Goal: Task Accomplishment & Management: Use online tool/utility

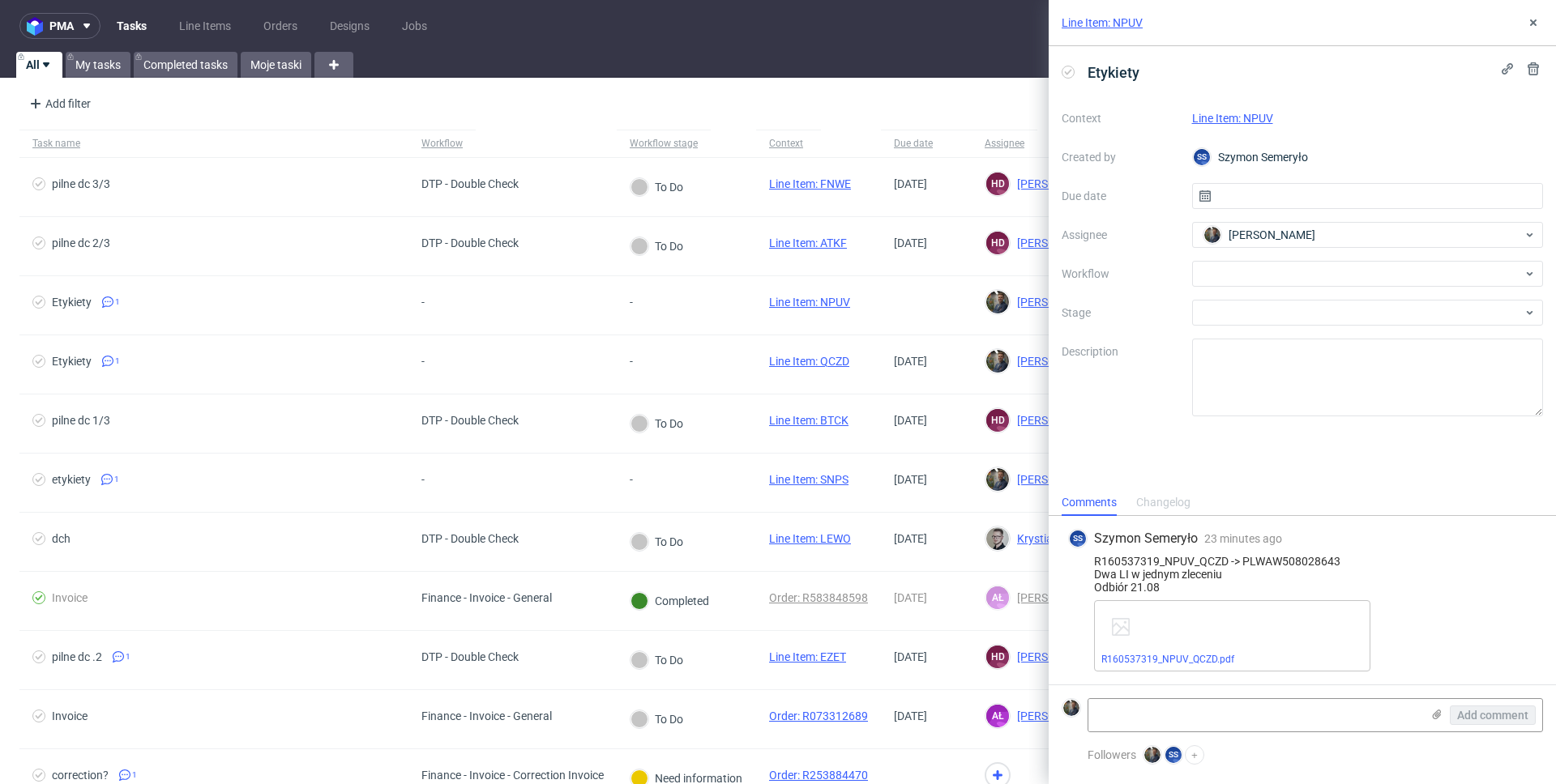
click at [1100, 16] on link "Line Item: NPUV" at bounding box center [1102, 23] width 81 height 17
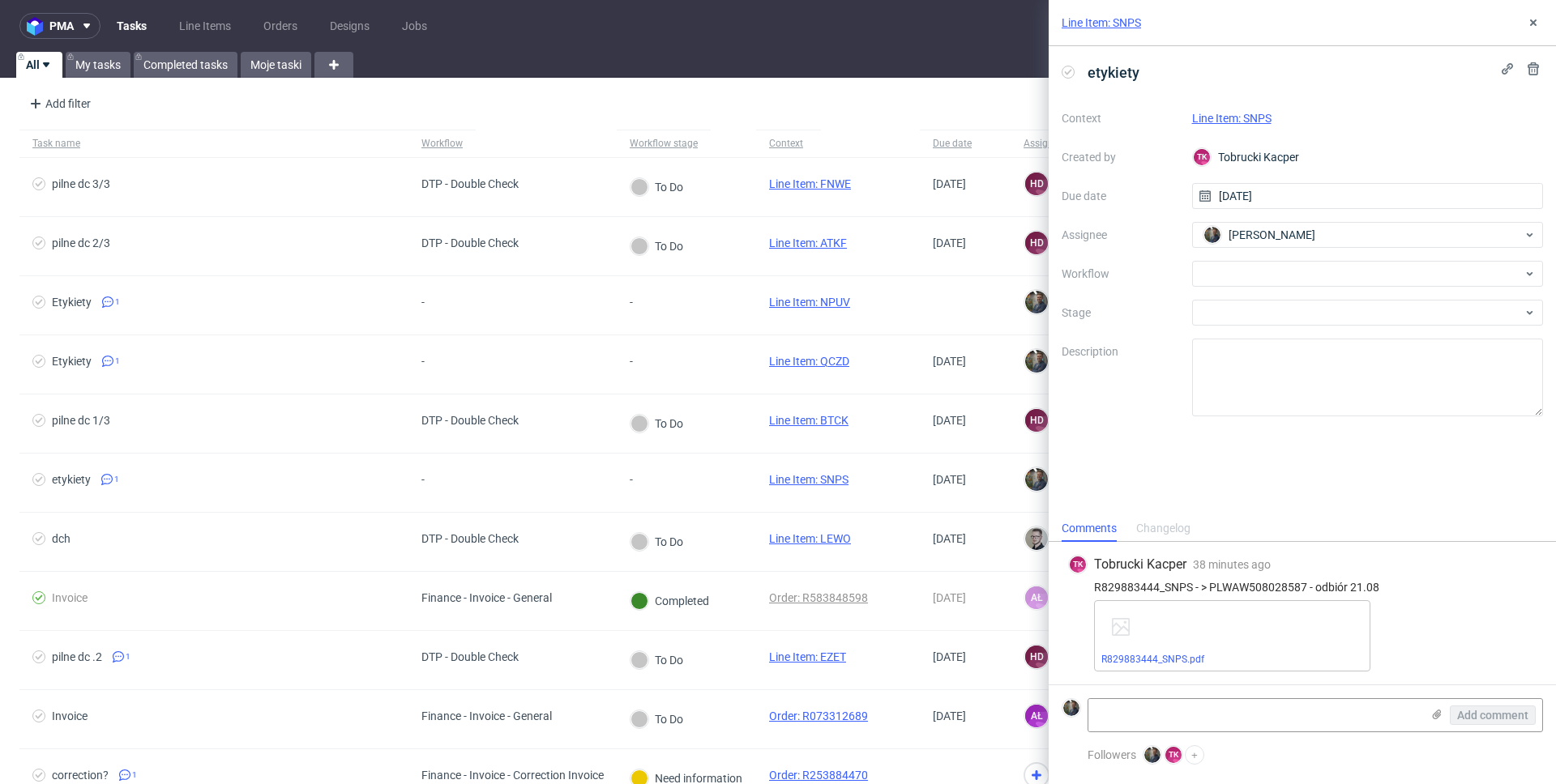
click at [1127, 20] on link "Line Item: SNPS" at bounding box center [1101, 23] width 79 height 17
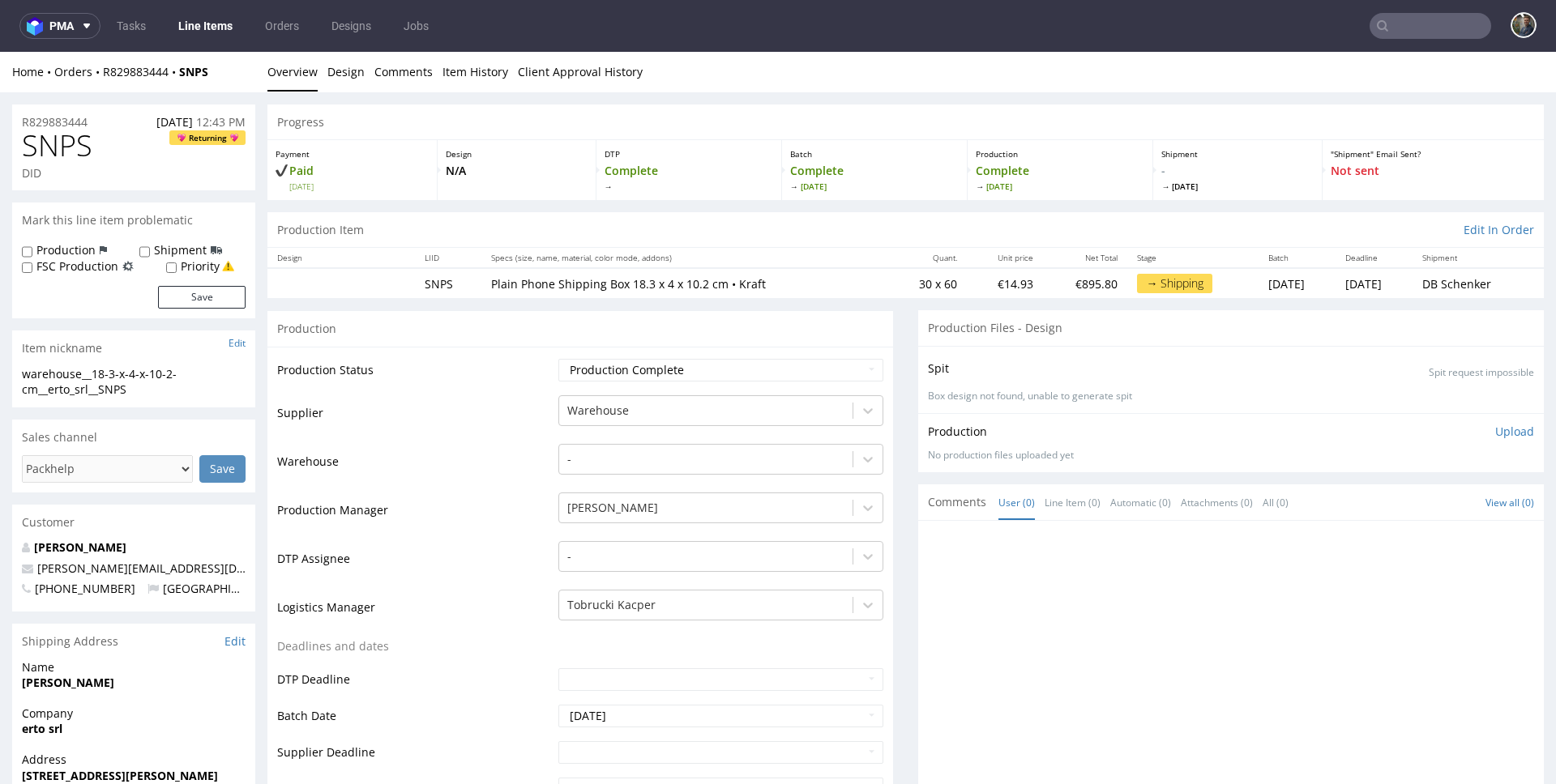
click at [70, 143] on span "SNPS" at bounding box center [57, 145] width 70 height 32
copy span "SNPS"
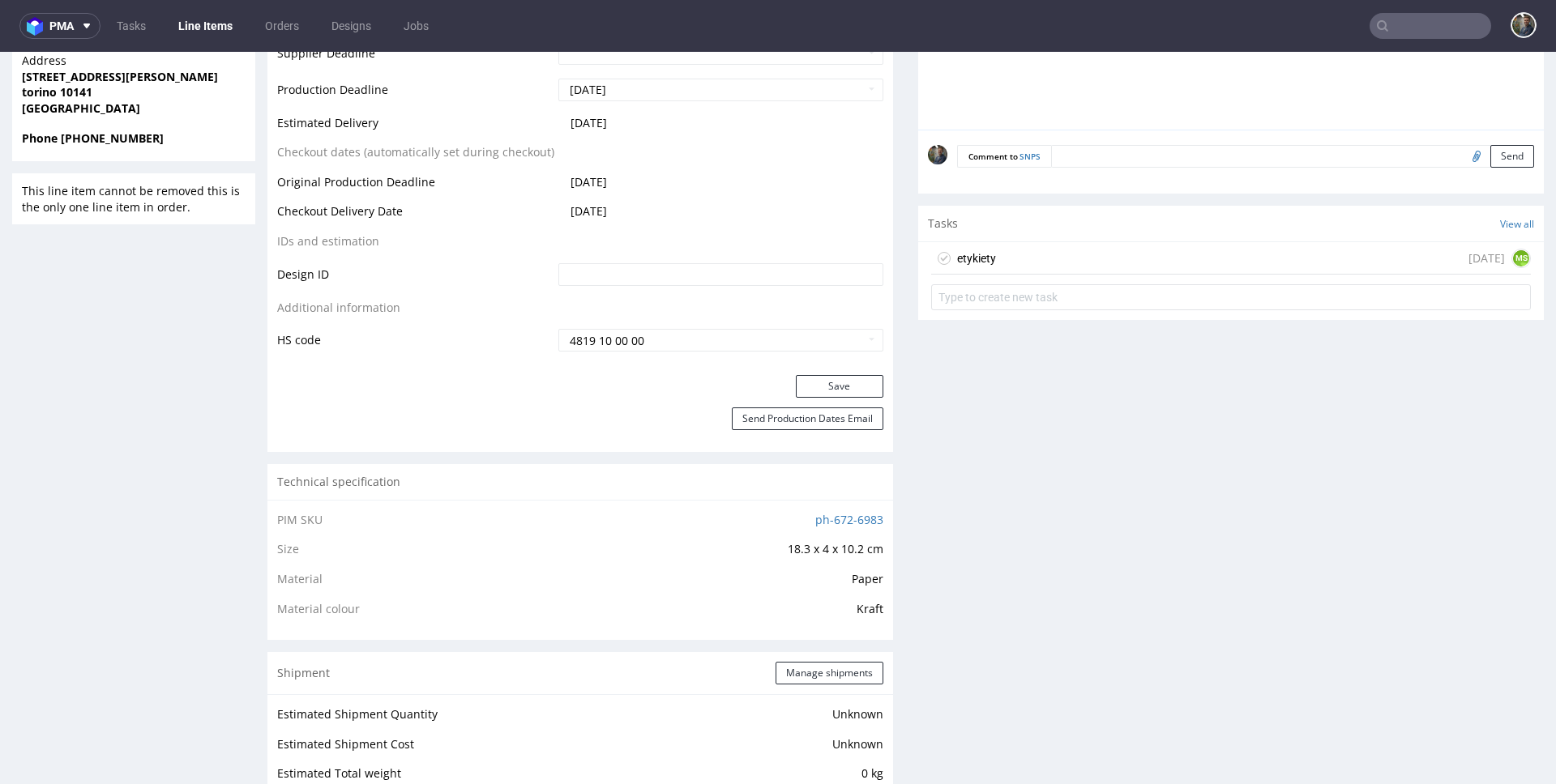
scroll to position [849, 0]
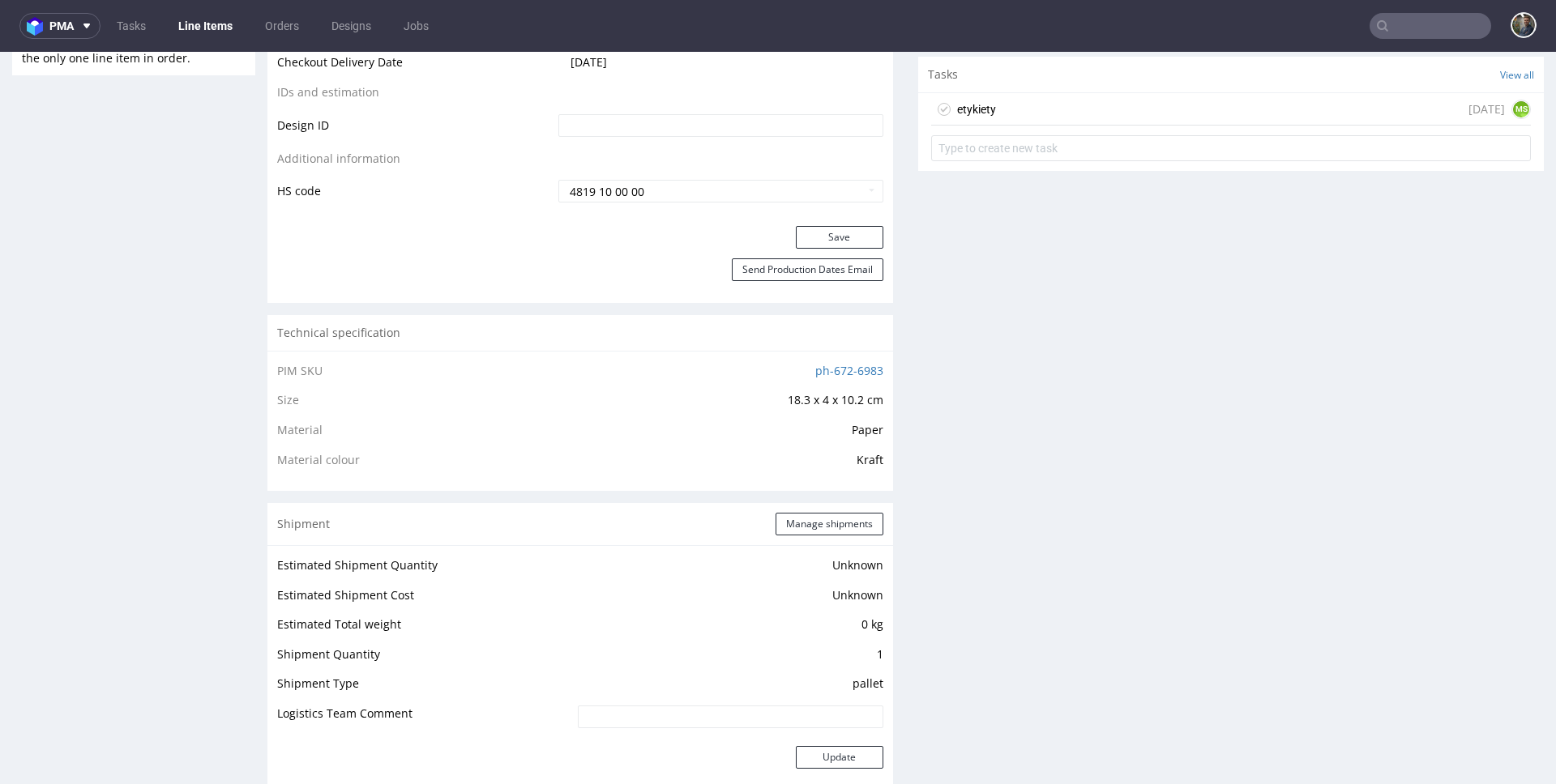
click at [1005, 101] on div "etykiety today MS" at bounding box center [1230, 109] width 599 height 32
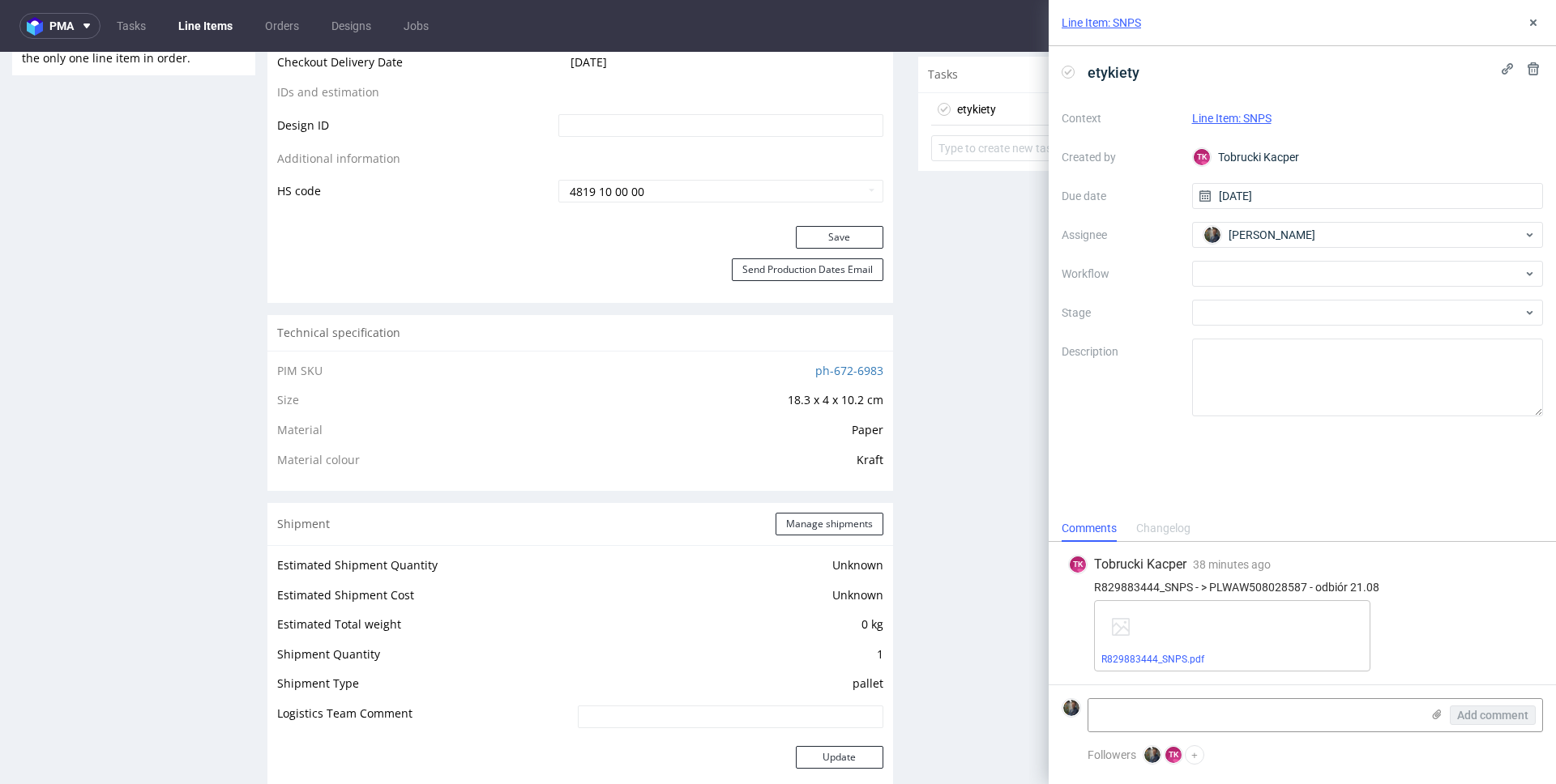
click at [1223, 259] on div "Context Line Item: SNPS Created by TK Tobrucki Kacper Due date 20/08/2025 Assig…" at bounding box center [1301, 260] width 481 height 311
click at [1224, 261] on div at bounding box center [1368, 274] width 352 height 26
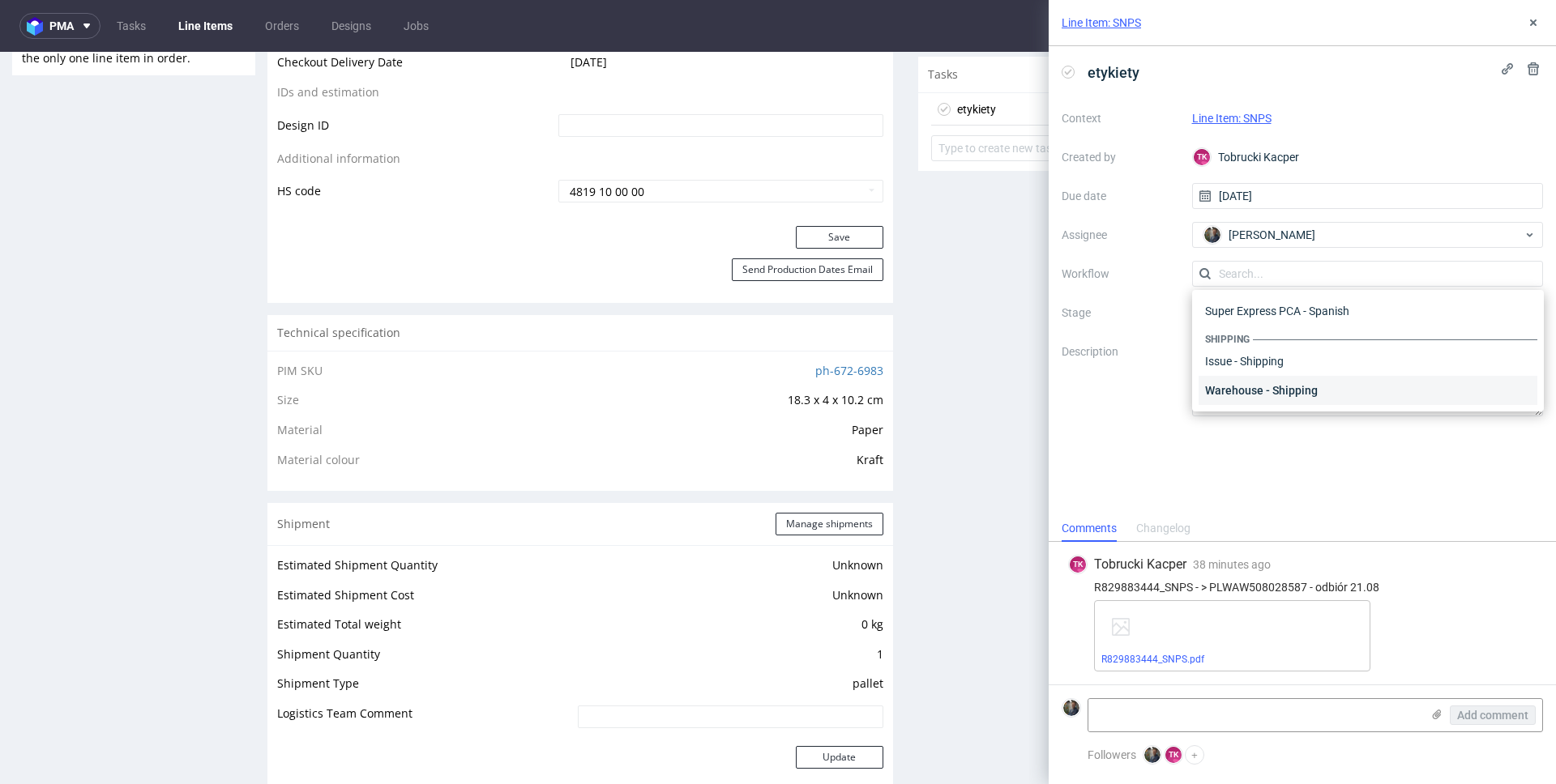
click at [1259, 392] on div "Warehouse - Shipping" at bounding box center [1368, 391] width 339 height 30
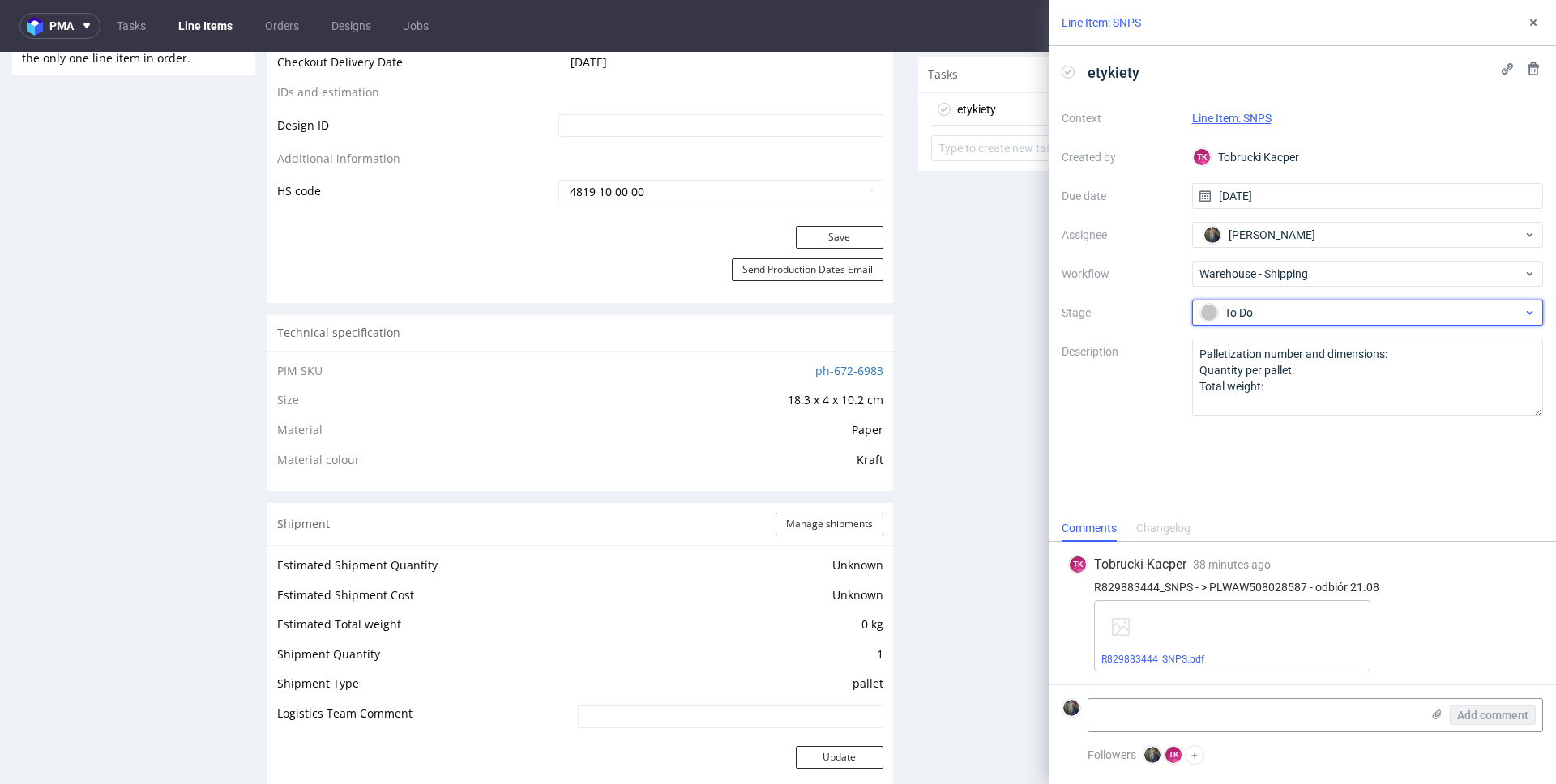
click at [1251, 320] on div "To Do" at bounding box center [1360, 312] width 322 height 18
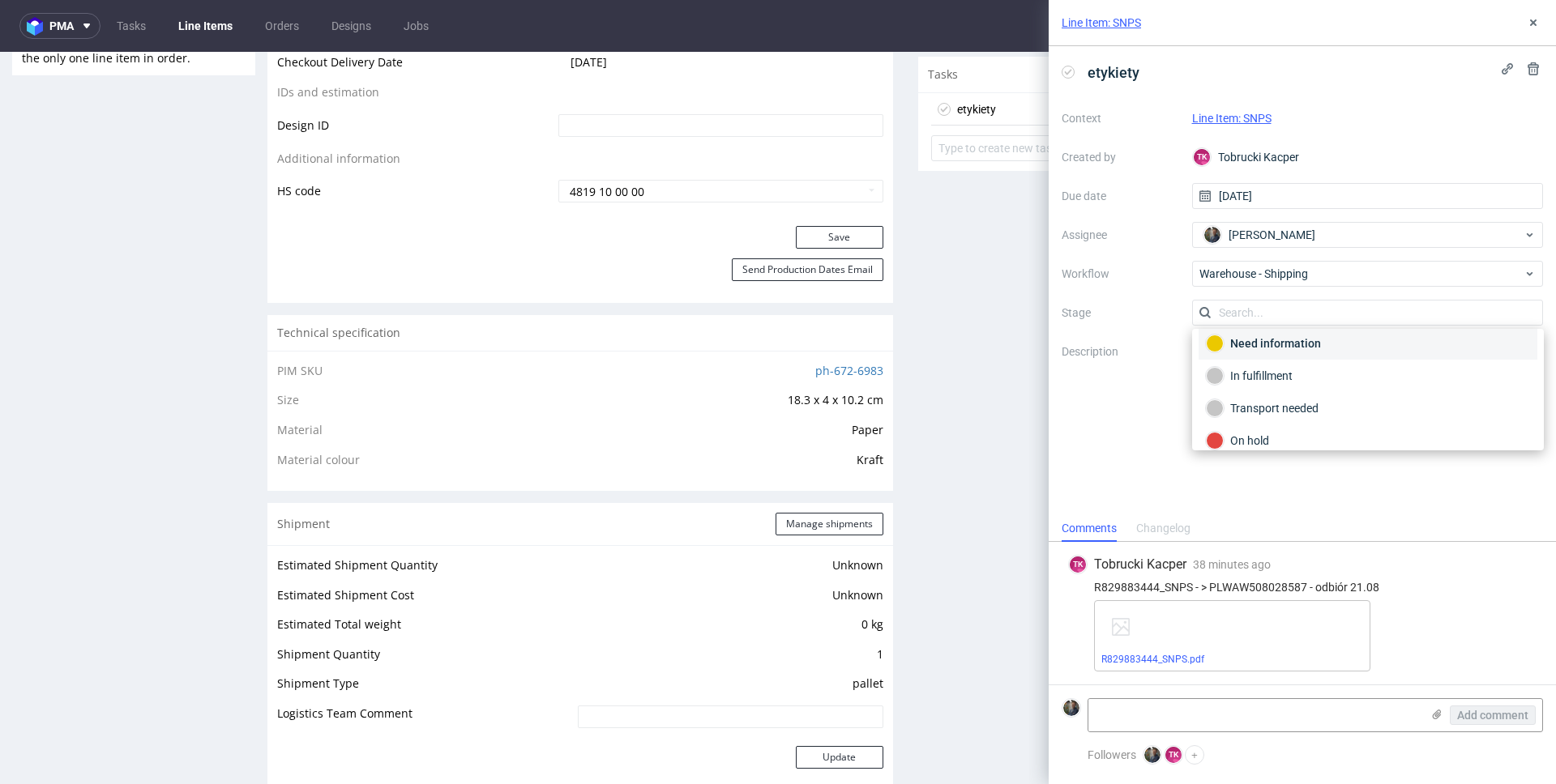
scroll to position [86, 0]
click at [1257, 436] on div "Completed" at bounding box center [1368, 428] width 324 height 18
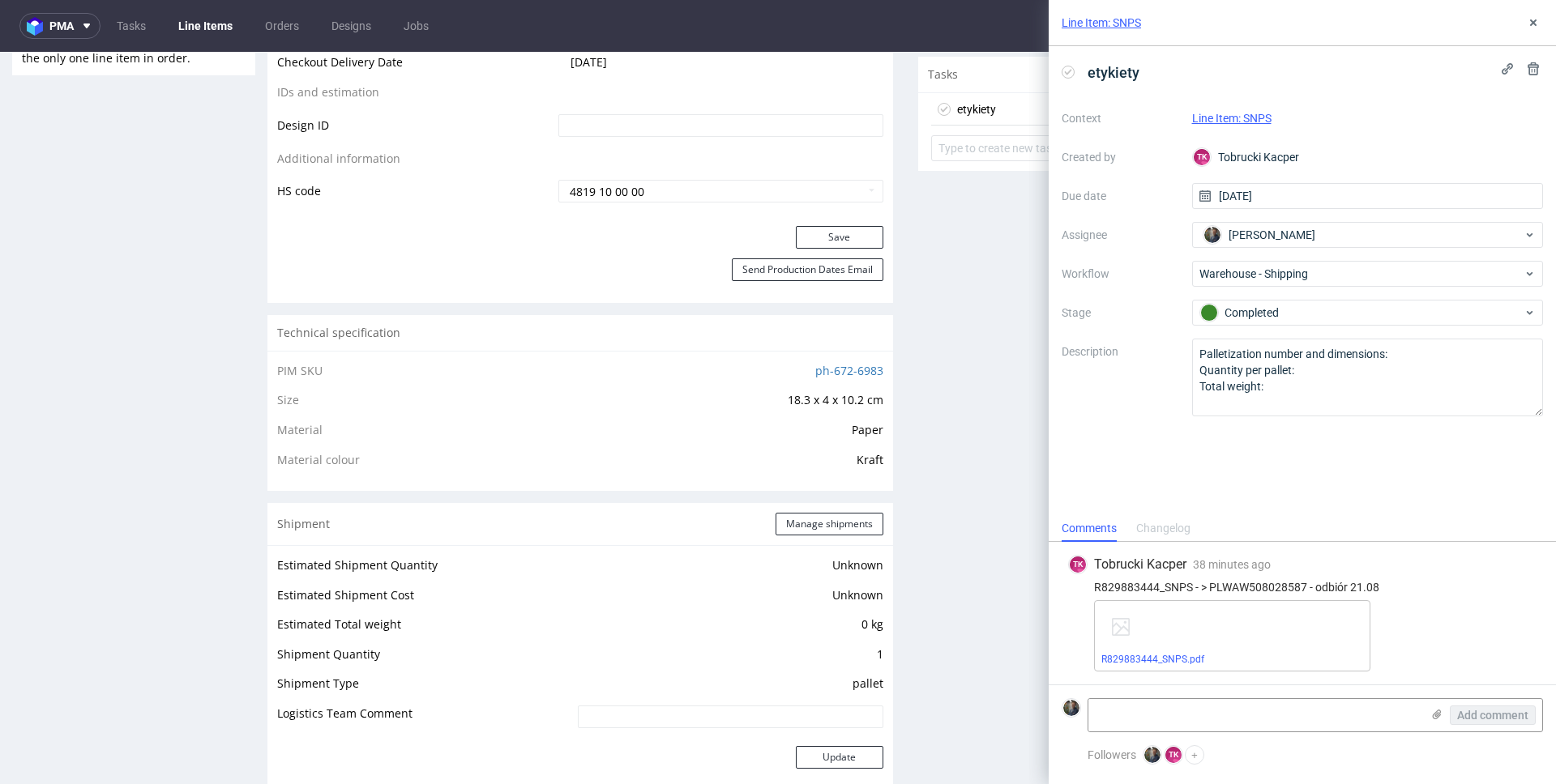
click at [1245, 457] on div "etykiety Context Line Item: SNPS Created by TK Tobrucki Kacper Due date 20/08/2…" at bounding box center [1301, 281] width 507 height 469
click at [1151, 662] on link "R829883444_SNPS.pdf" at bounding box center [1152, 659] width 103 height 11
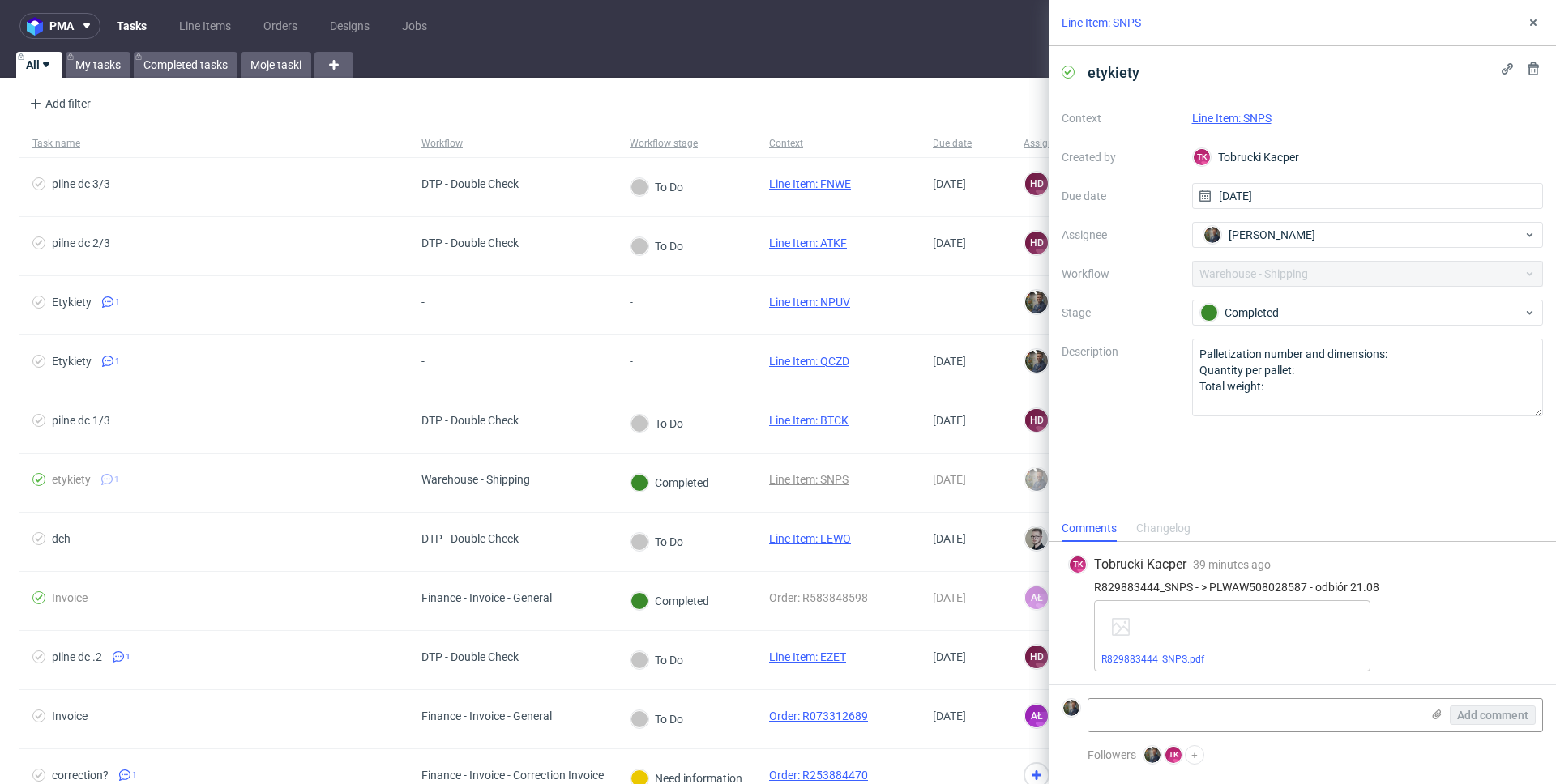
click at [1100, 17] on link "Line Item: SNPS" at bounding box center [1101, 23] width 79 height 17
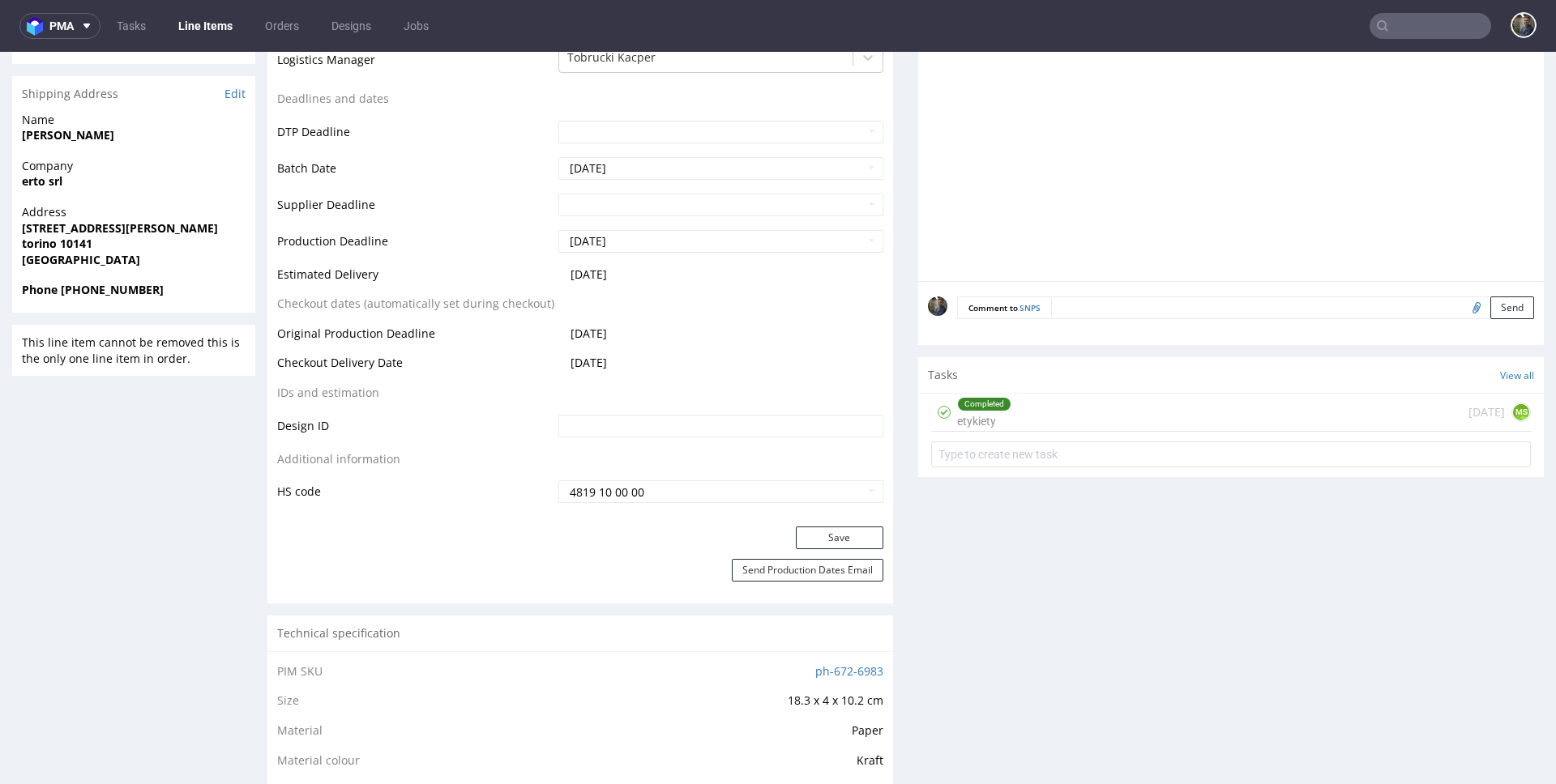
scroll to position [343, 0]
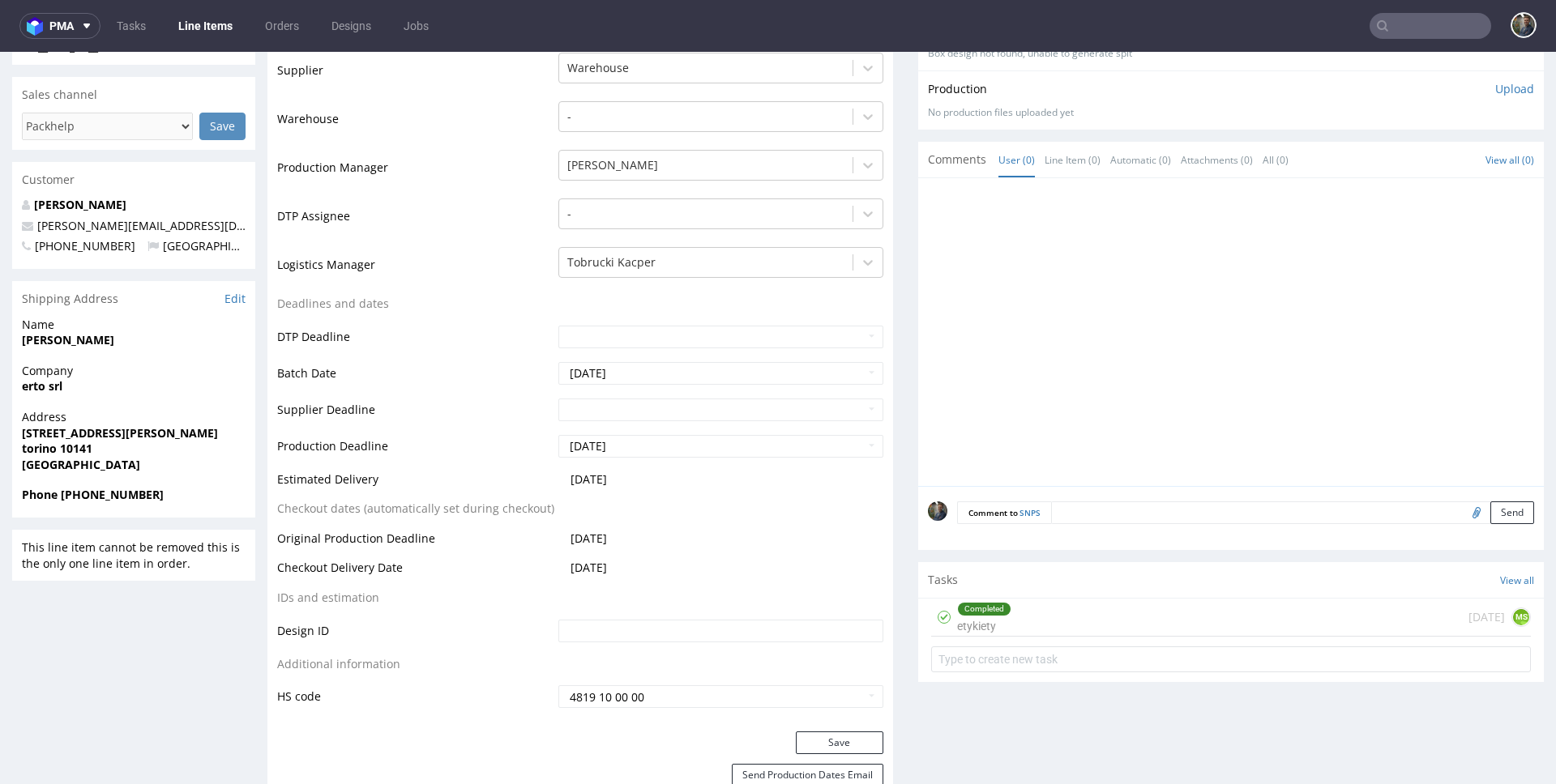
click at [1027, 609] on div "Completed etykiety today MS" at bounding box center [1230, 617] width 599 height 38
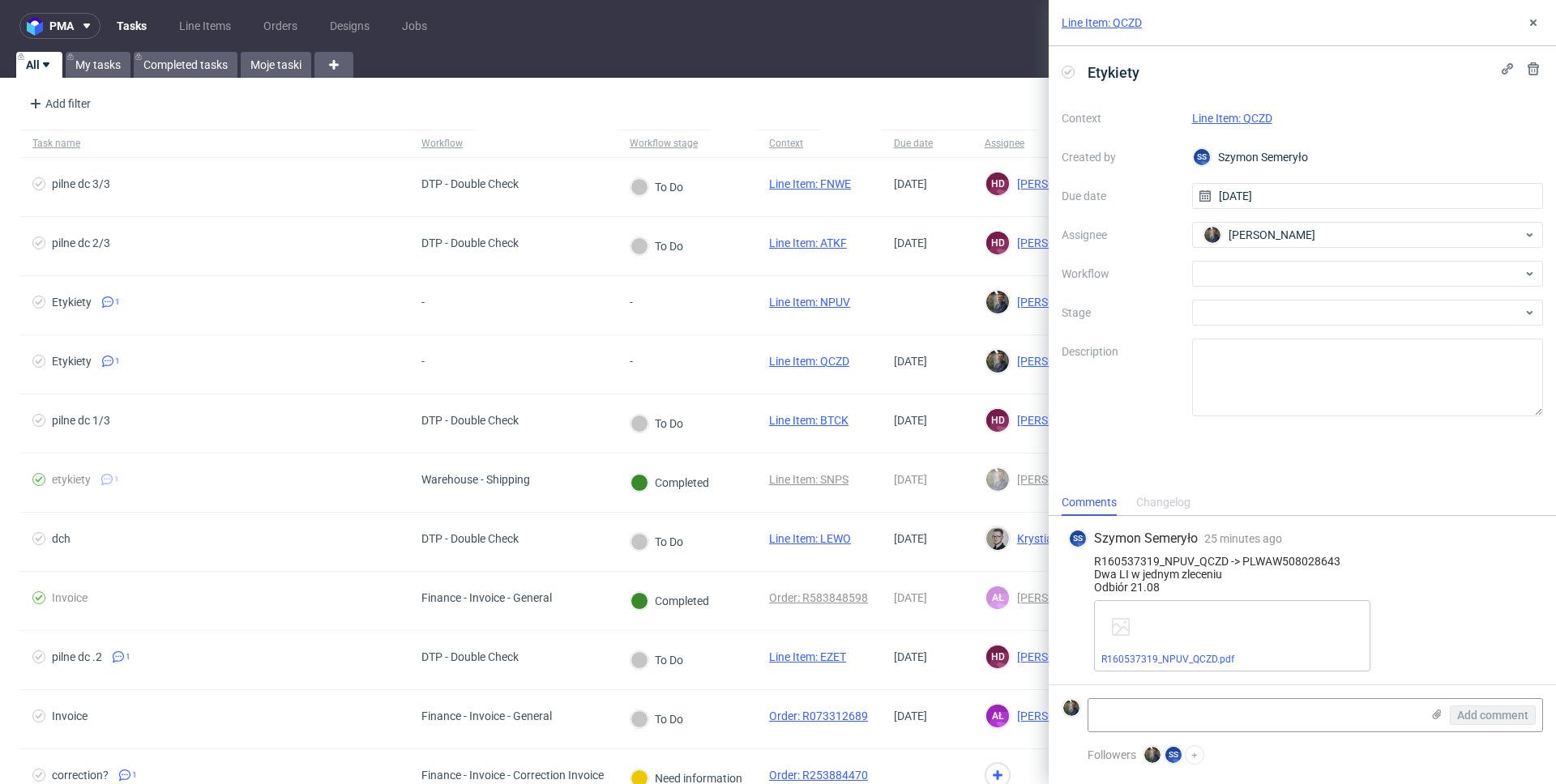
click at [1133, 32] on div "Line Item: QCZD" at bounding box center [1301, 23] width 507 height 46
click at [1127, 27] on link "Line Item: QCZD" at bounding box center [1101, 23] width 80 height 17
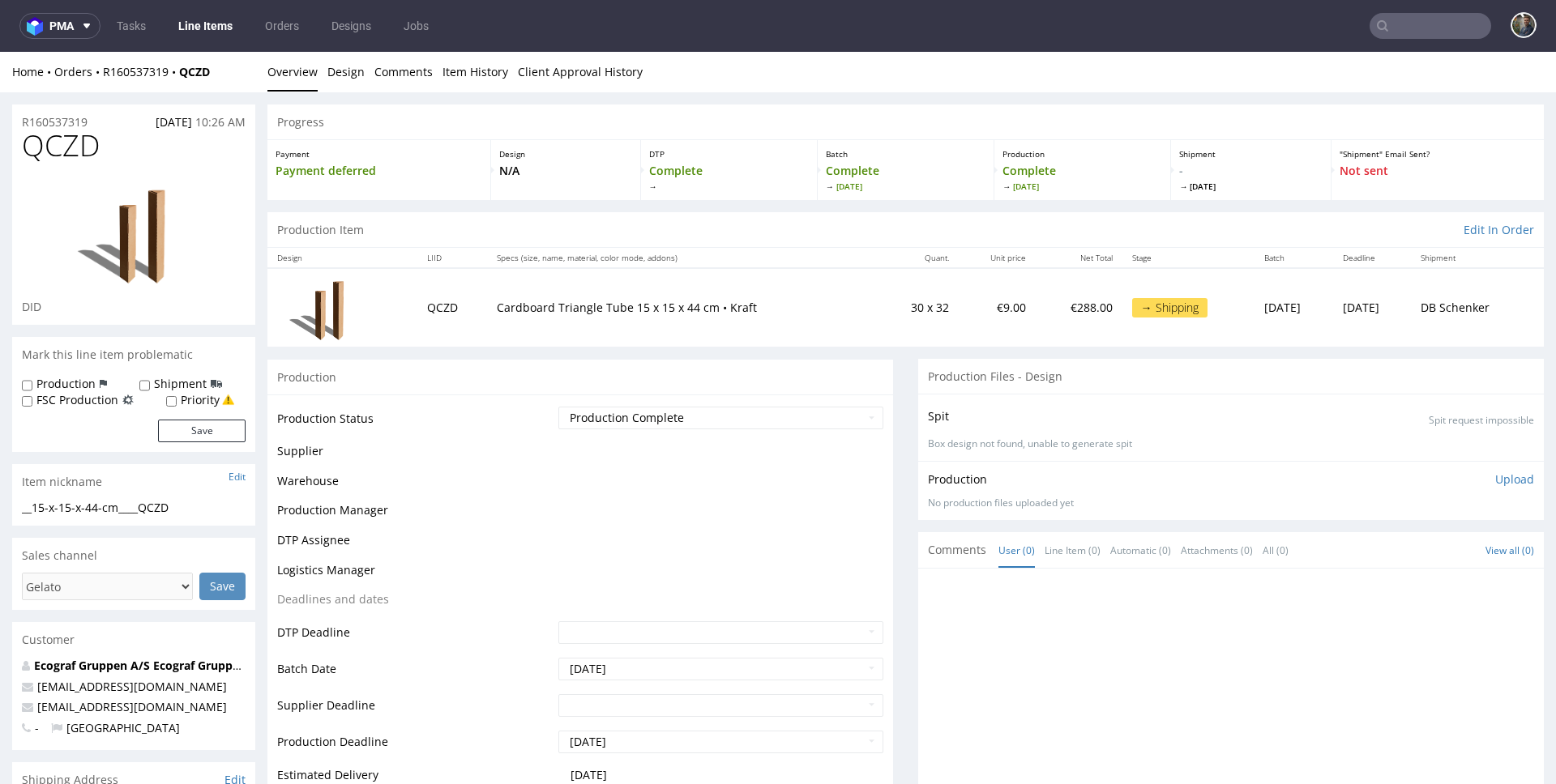
click at [55, 136] on span "QCZD" at bounding box center [61, 145] width 78 height 32
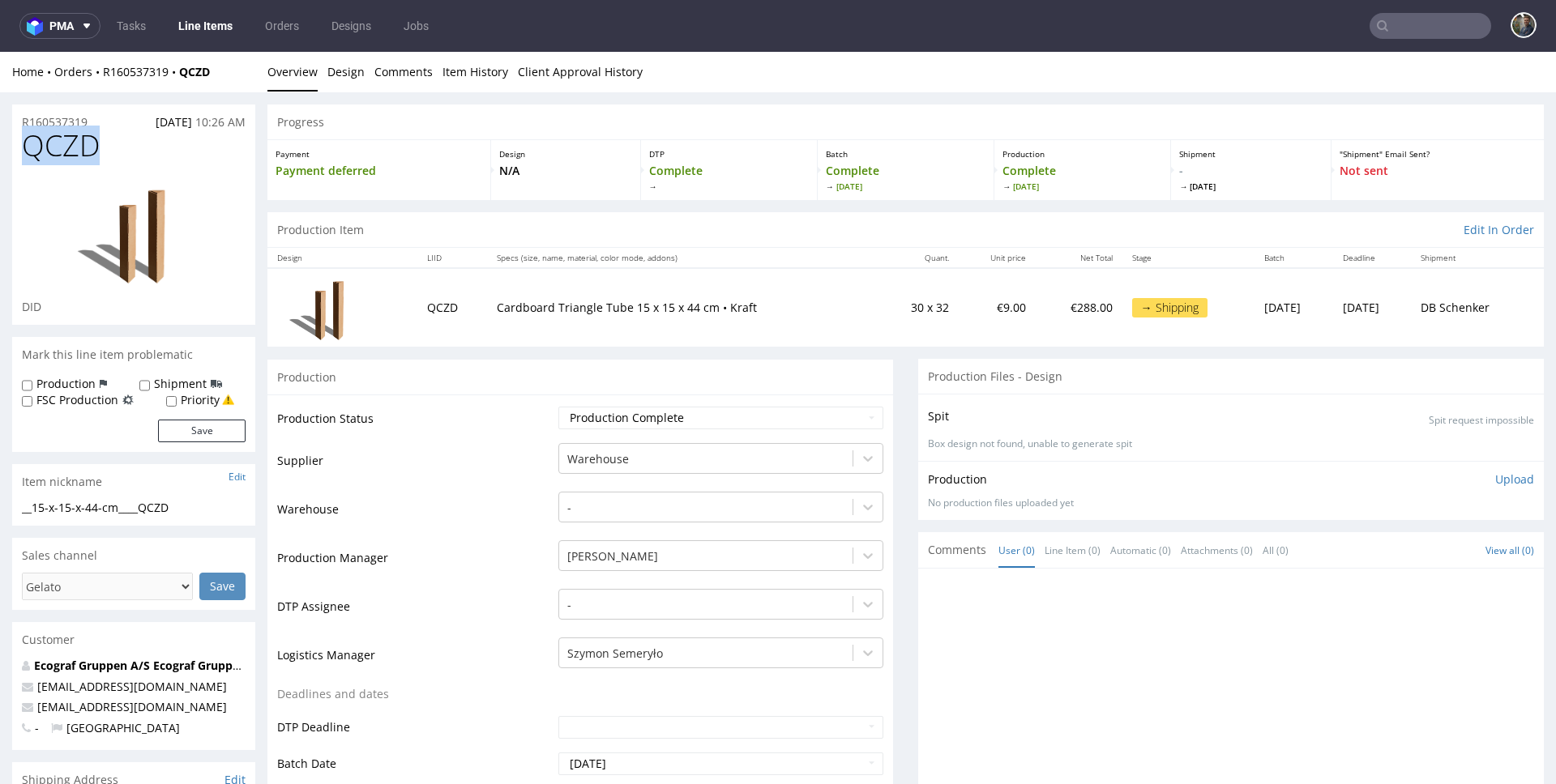
click at [55, 136] on span "QCZD" at bounding box center [61, 145] width 78 height 32
copy span "QCZD"
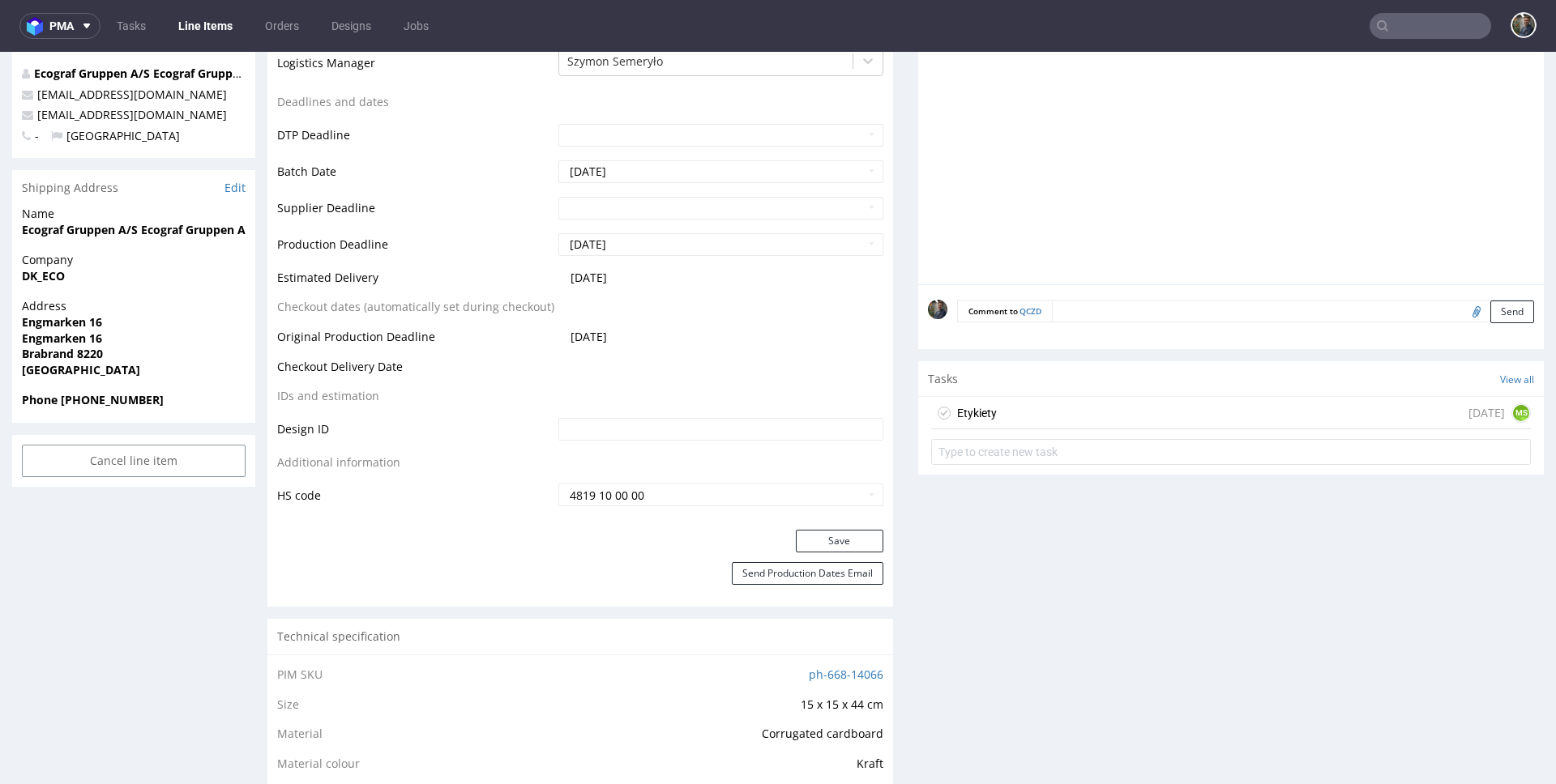
scroll to position [675, 0]
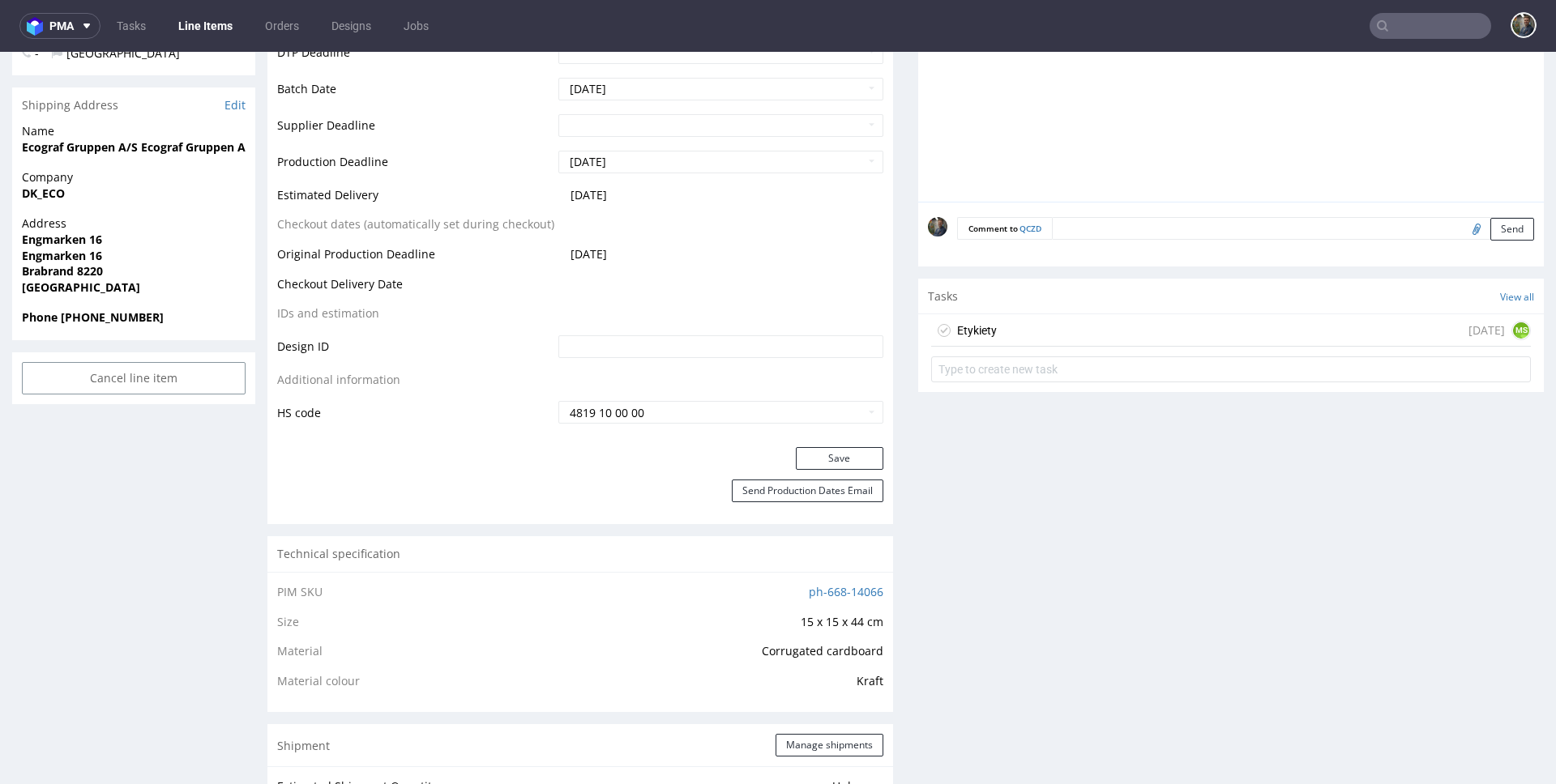
click at [1000, 332] on div "Etykiety today MS" at bounding box center [1230, 330] width 599 height 32
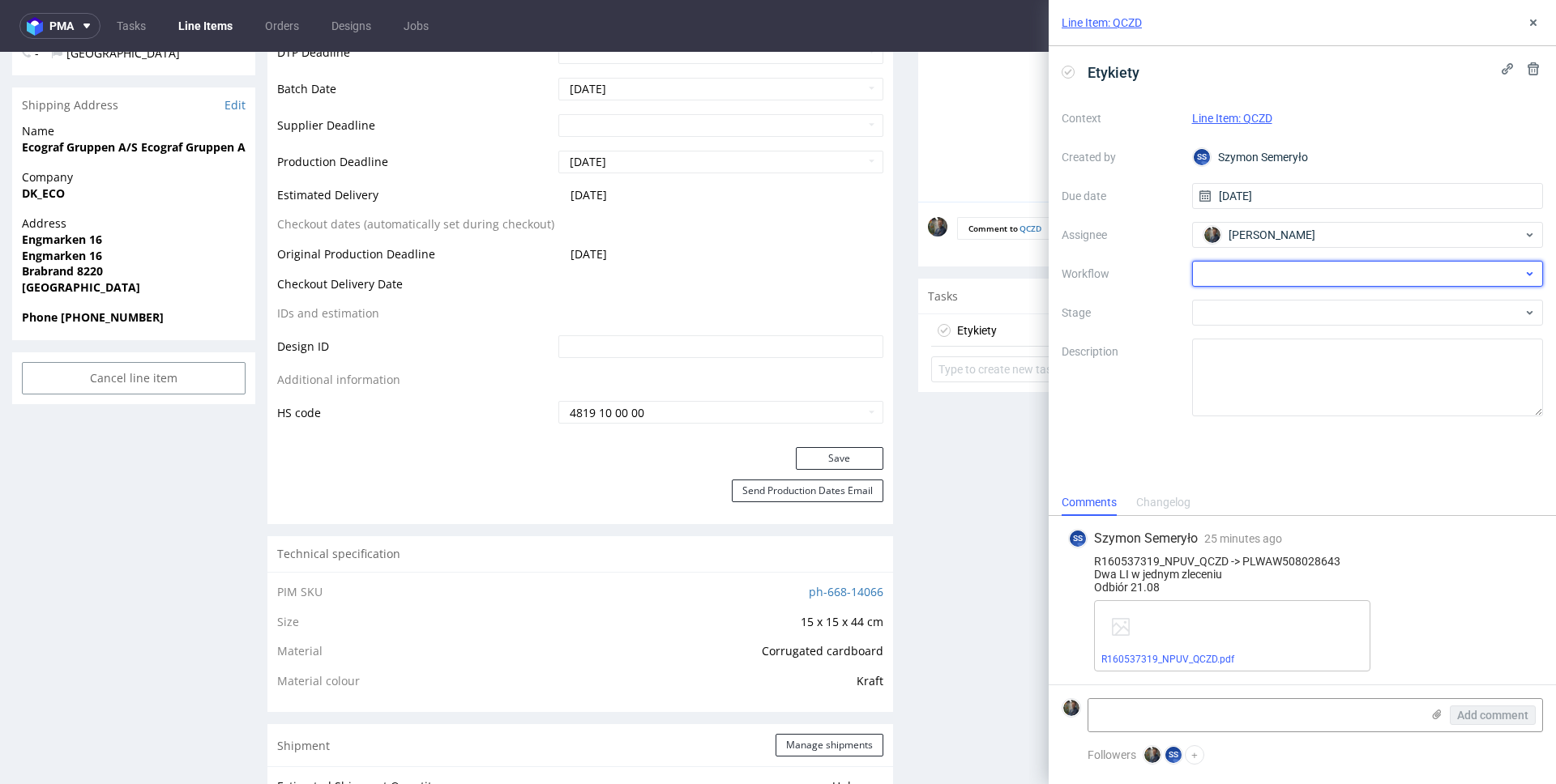
click at [1238, 283] on div at bounding box center [1368, 274] width 352 height 26
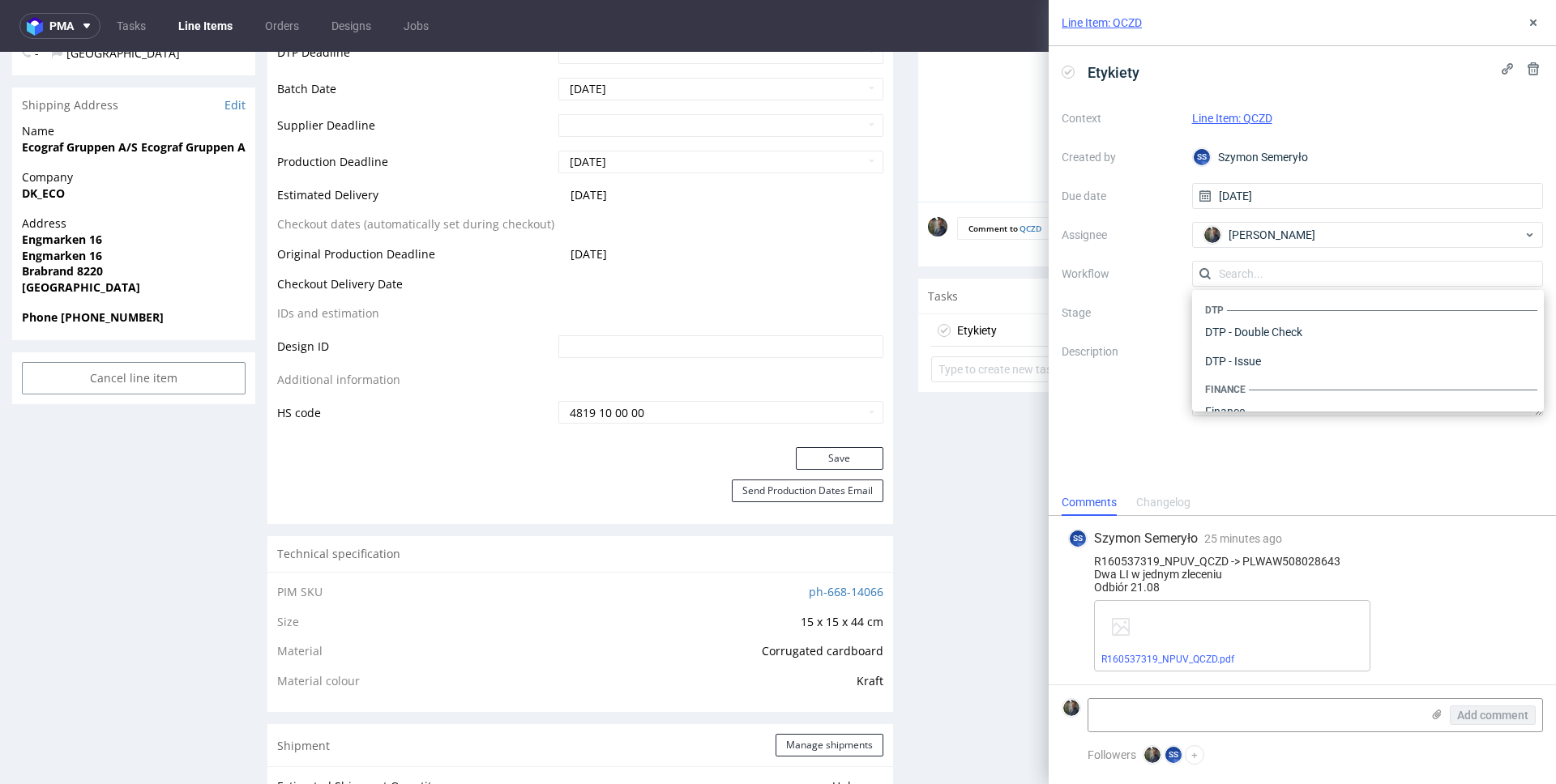
scroll to position [996, 0]
click at [1270, 384] on div "Warehouse - Shipping" at bounding box center [1368, 391] width 339 height 30
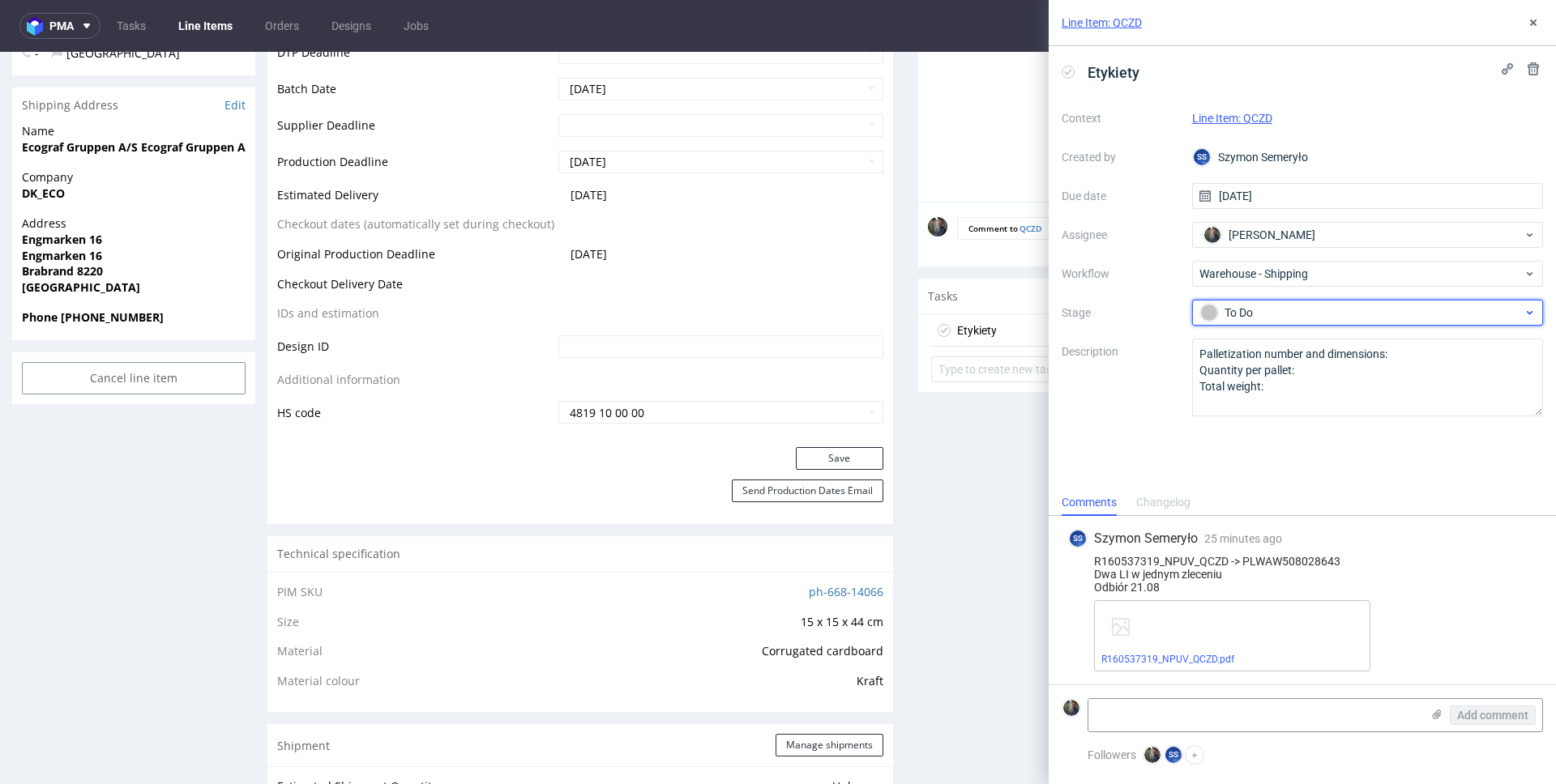
click at [1262, 319] on div "To Do" at bounding box center [1360, 312] width 322 height 18
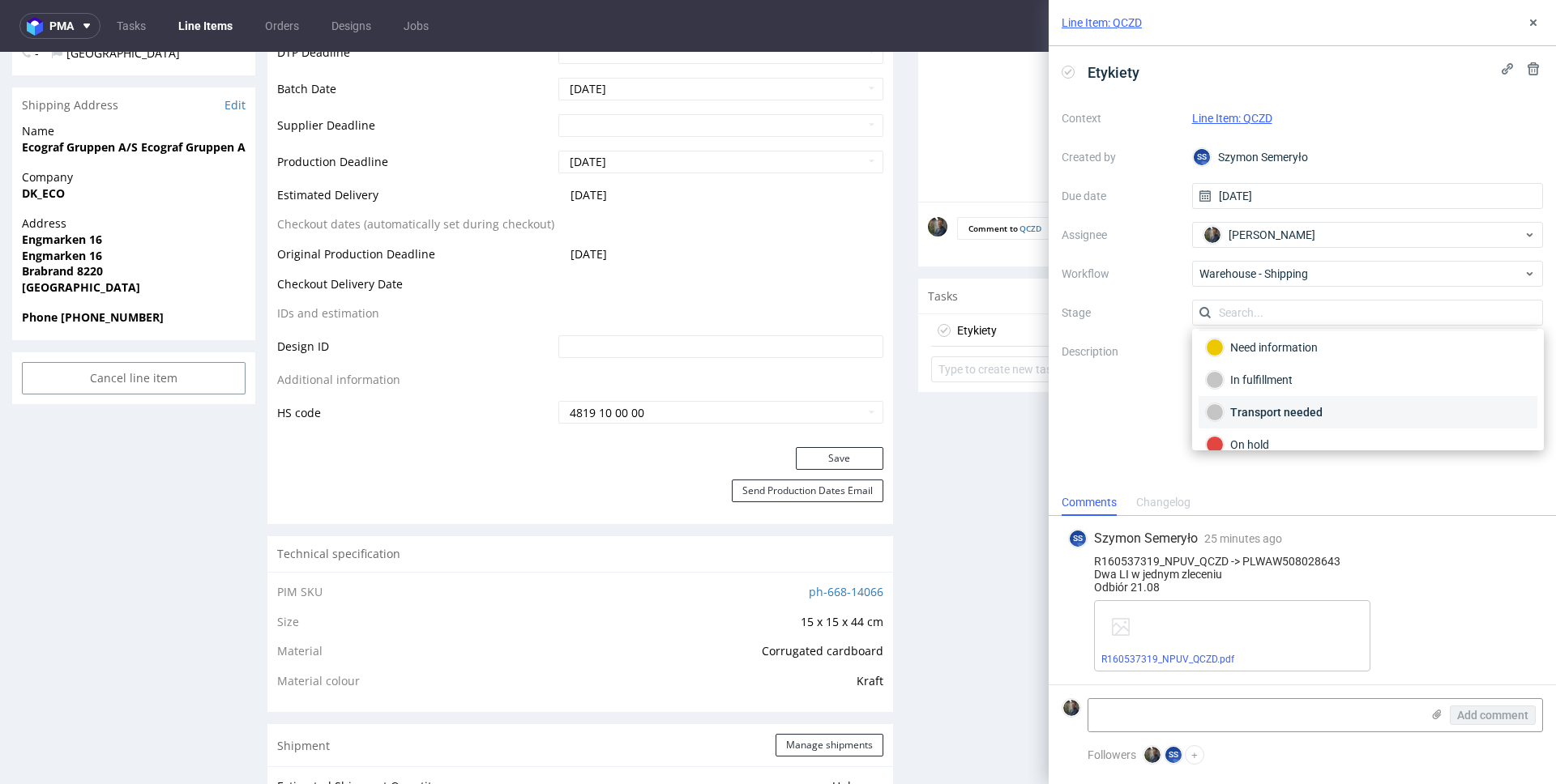
scroll to position [86, 0]
click at [1260, 428] on div "Completed" at bounding box center [1368, 428] width 324 height 18
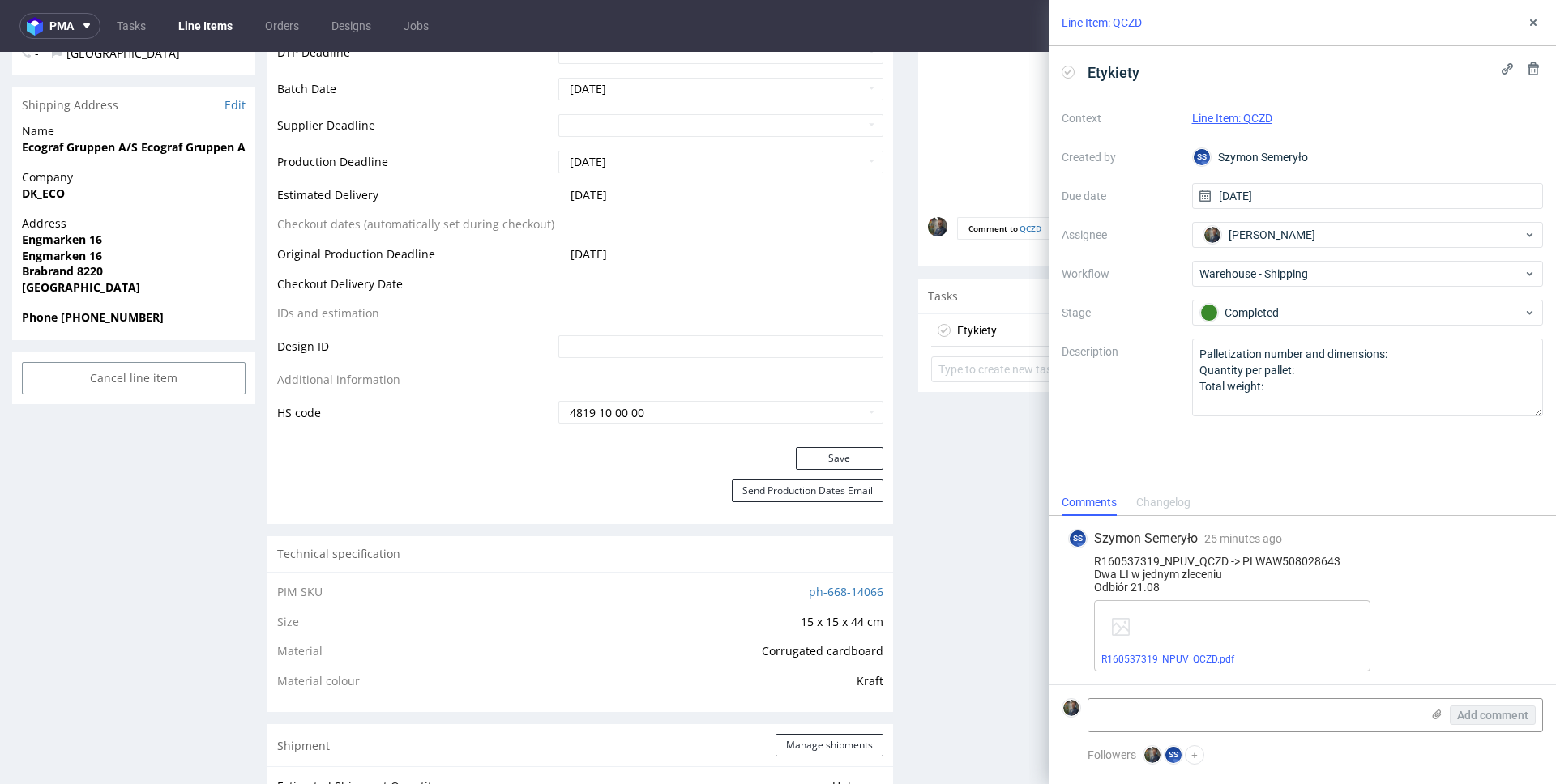
click at [1236, 459] on div "Etykiety Context Line Item: QCZD Created by SS Szymon Semeryło Due date 20/08/2…" at bounding box center [1301, 268] width 507 height 443
click at [1196, 659] on link "R160537319_NPUV_QCZD.pdf" at bounding box center [1167, 659] width 133 height 11
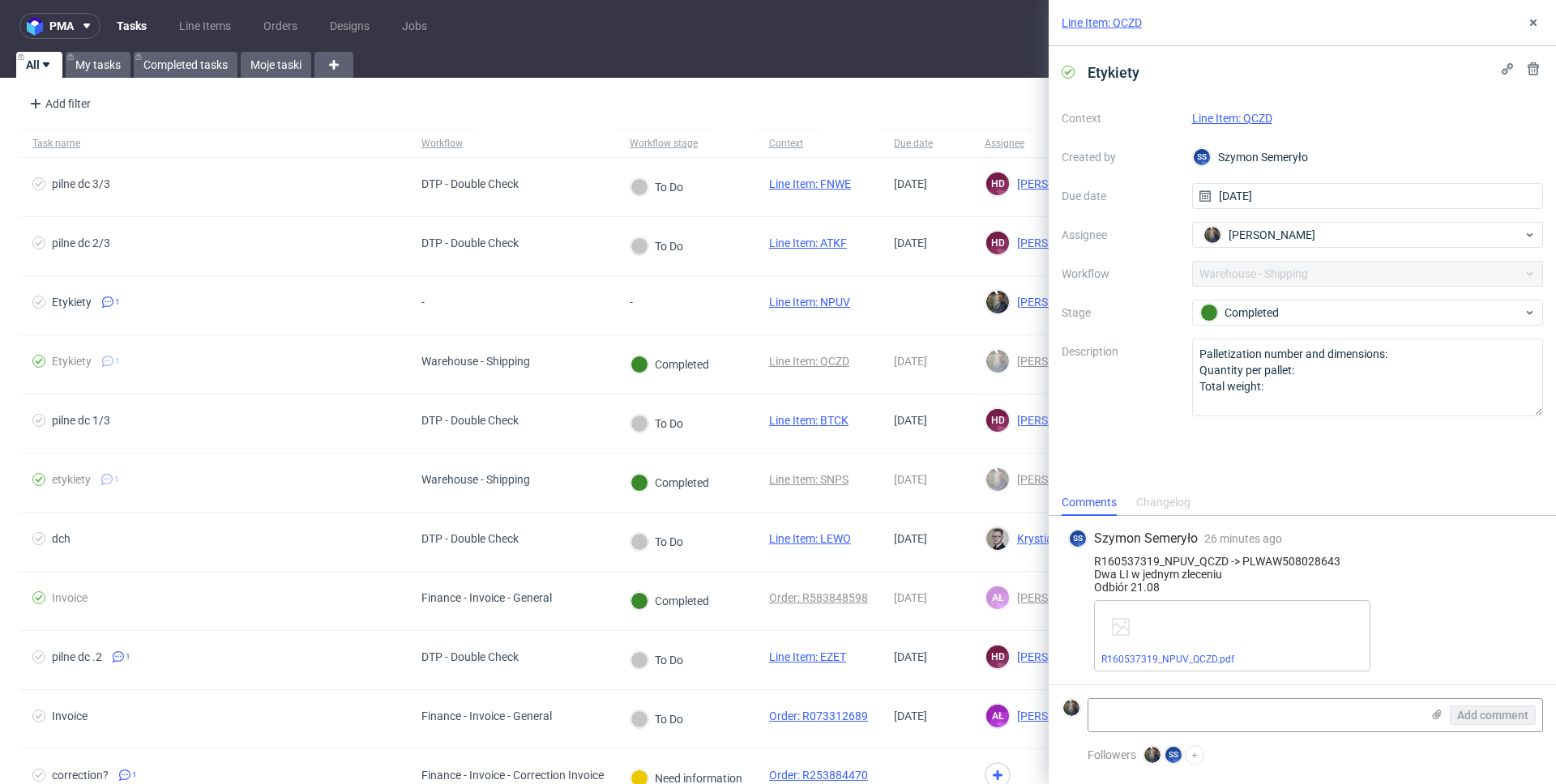
click at [1117, 21] on link "Line Item: QCZD" at bounding box center [1101, 23] width 80 height 17
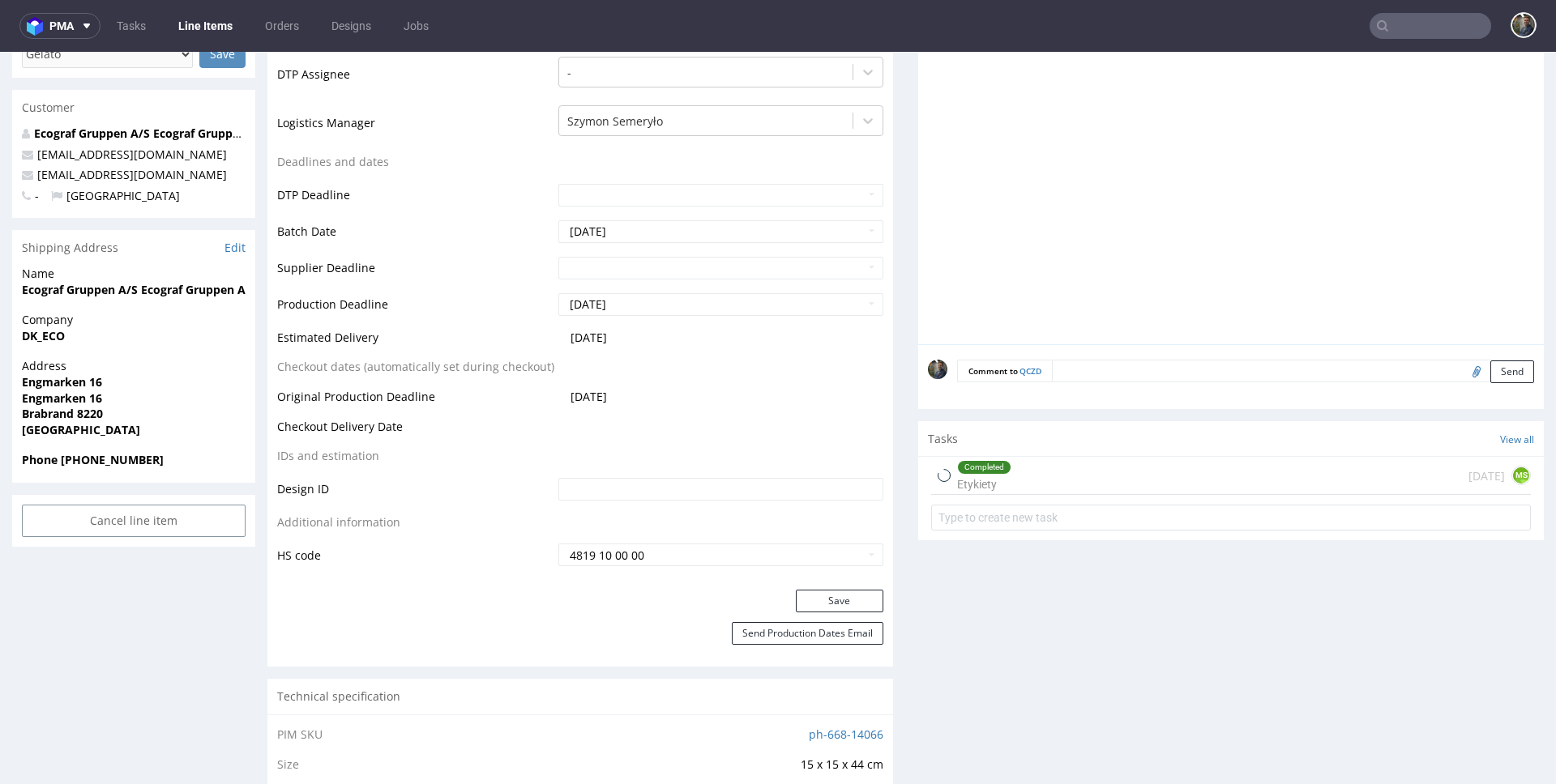
scroll to position [555, 0]
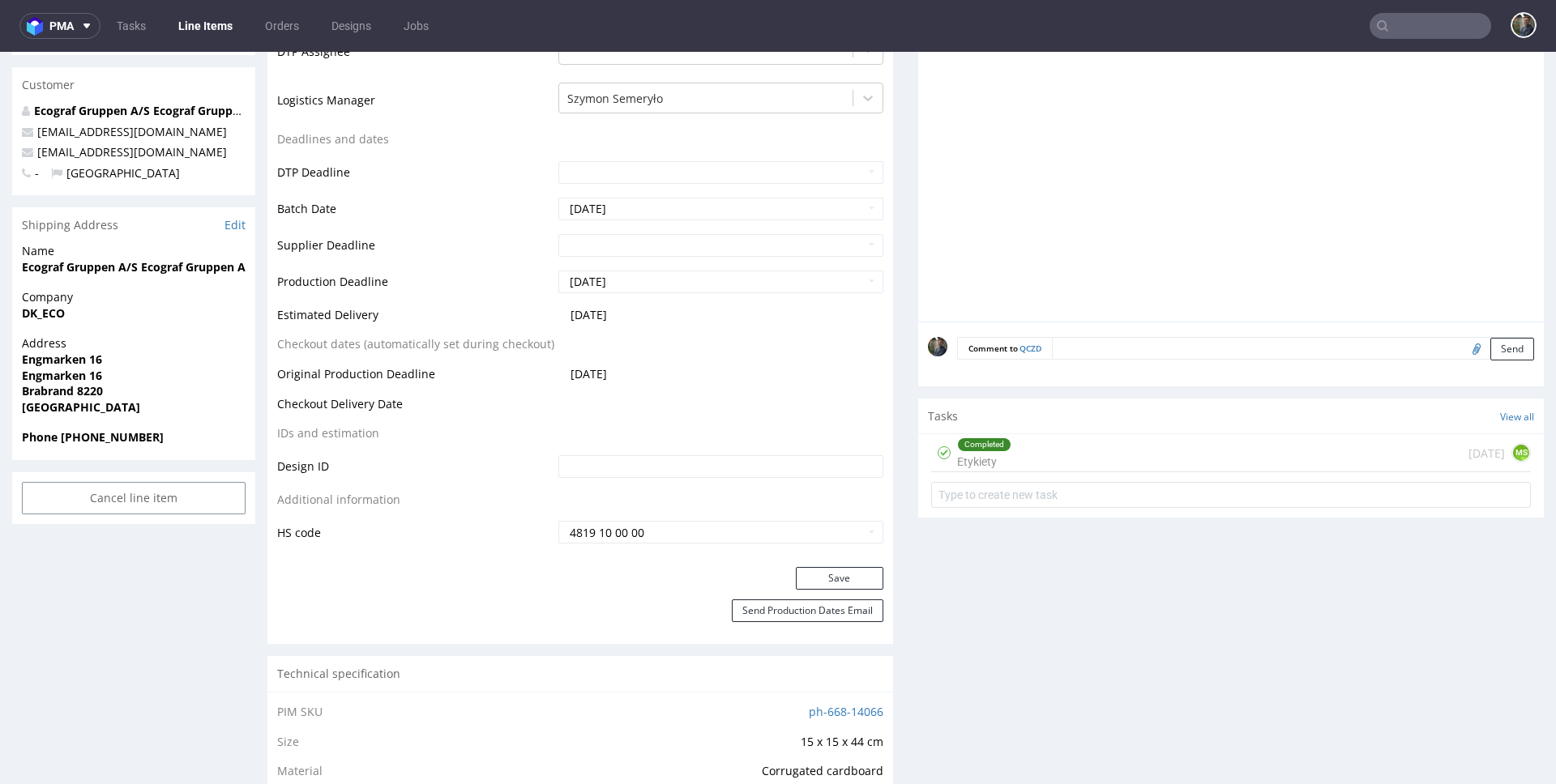
click at [1040, 428] on div "Tasks View all" at bounding box center [1230, 416] width 625 height 36
click at [1035, 445] on div "Completed Etykiety today MS" at bounding box center [1230, 452] width 599 height 38
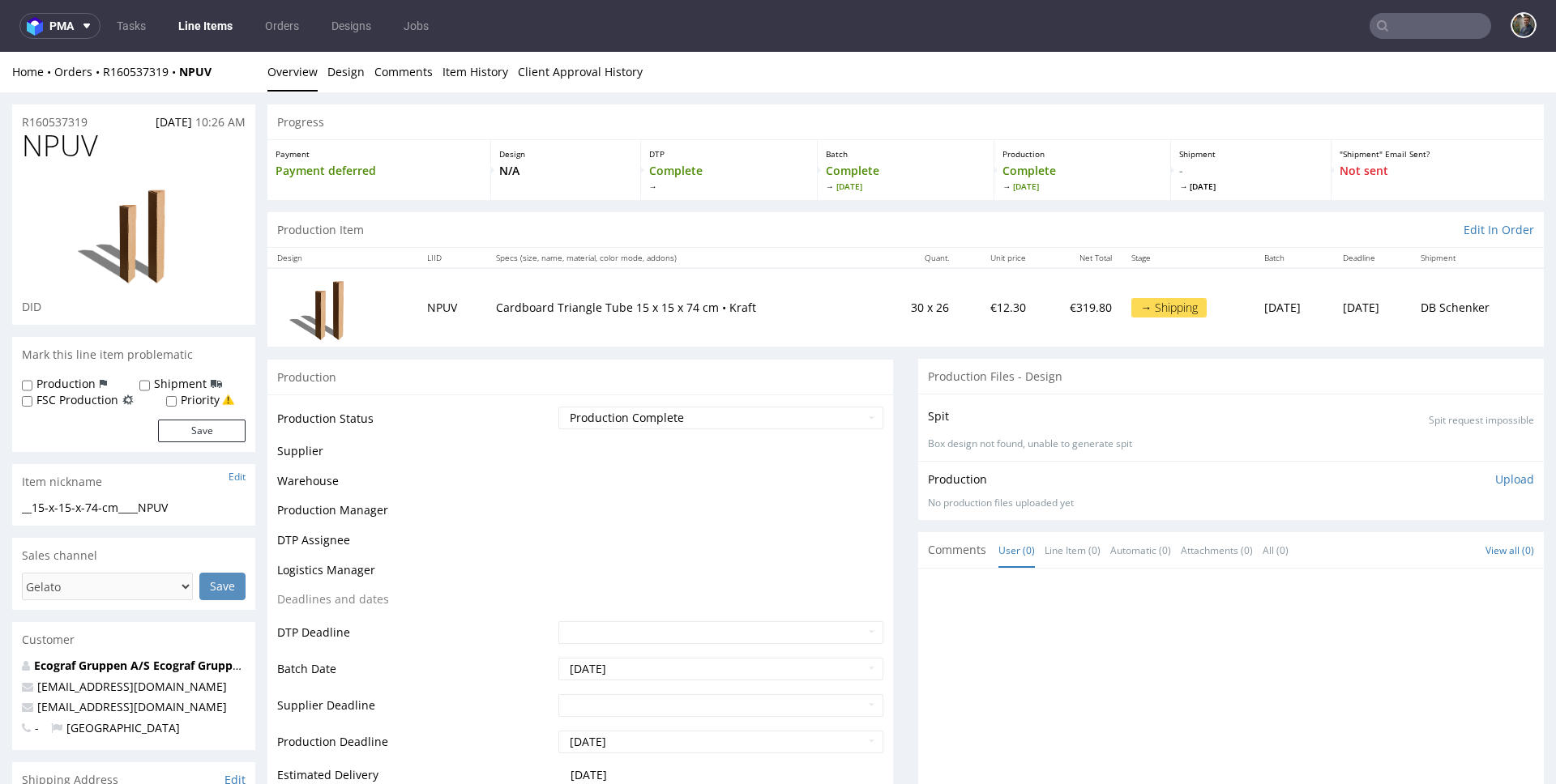
click at [57, 136] on span "NPUV" at bounding box center [60, 145] width 76 height 32
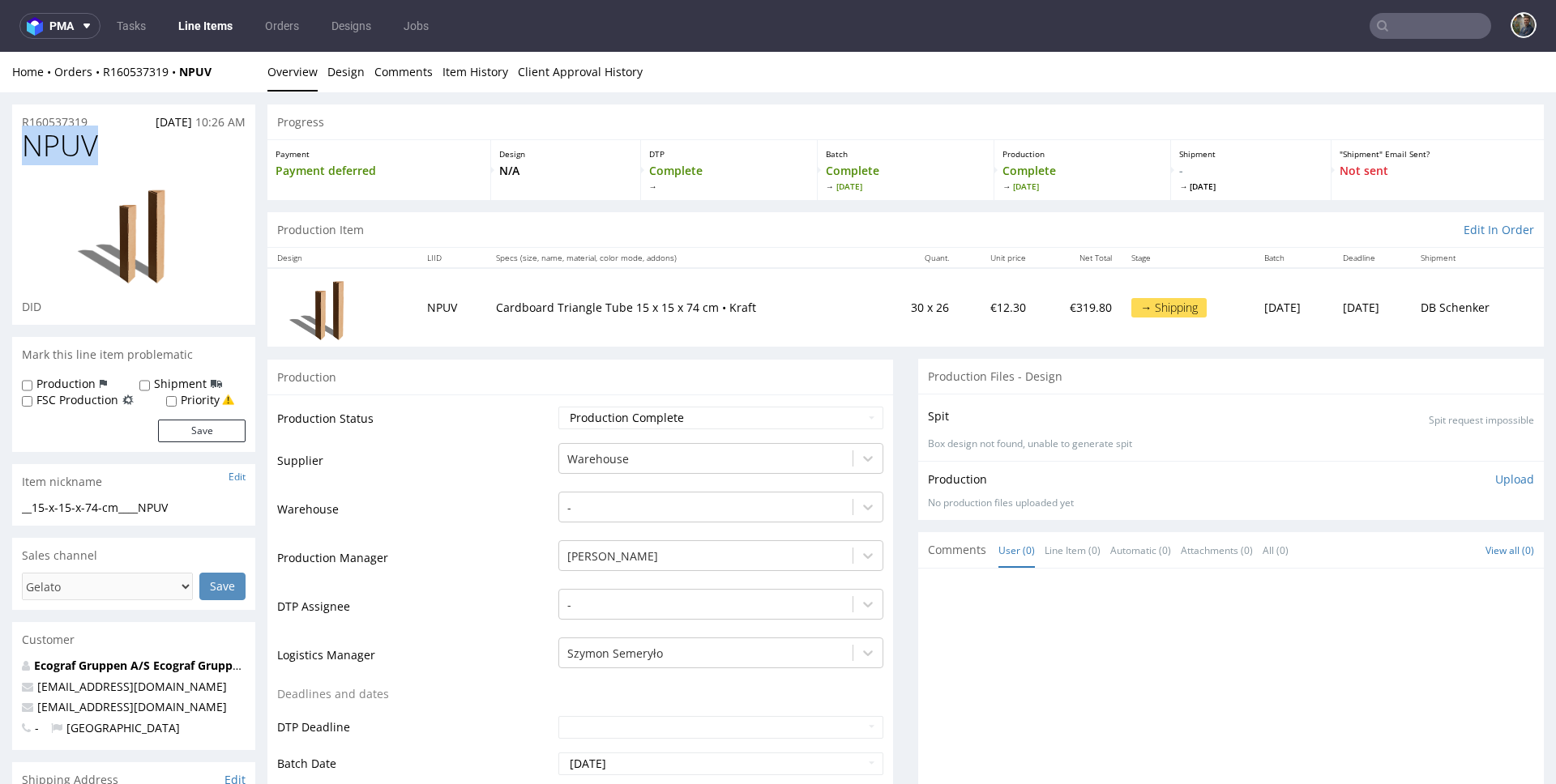
click at [57, 136] on span "NPUV" at bounding box center [60, 145] width 76 height 32
copy span "NPUV"
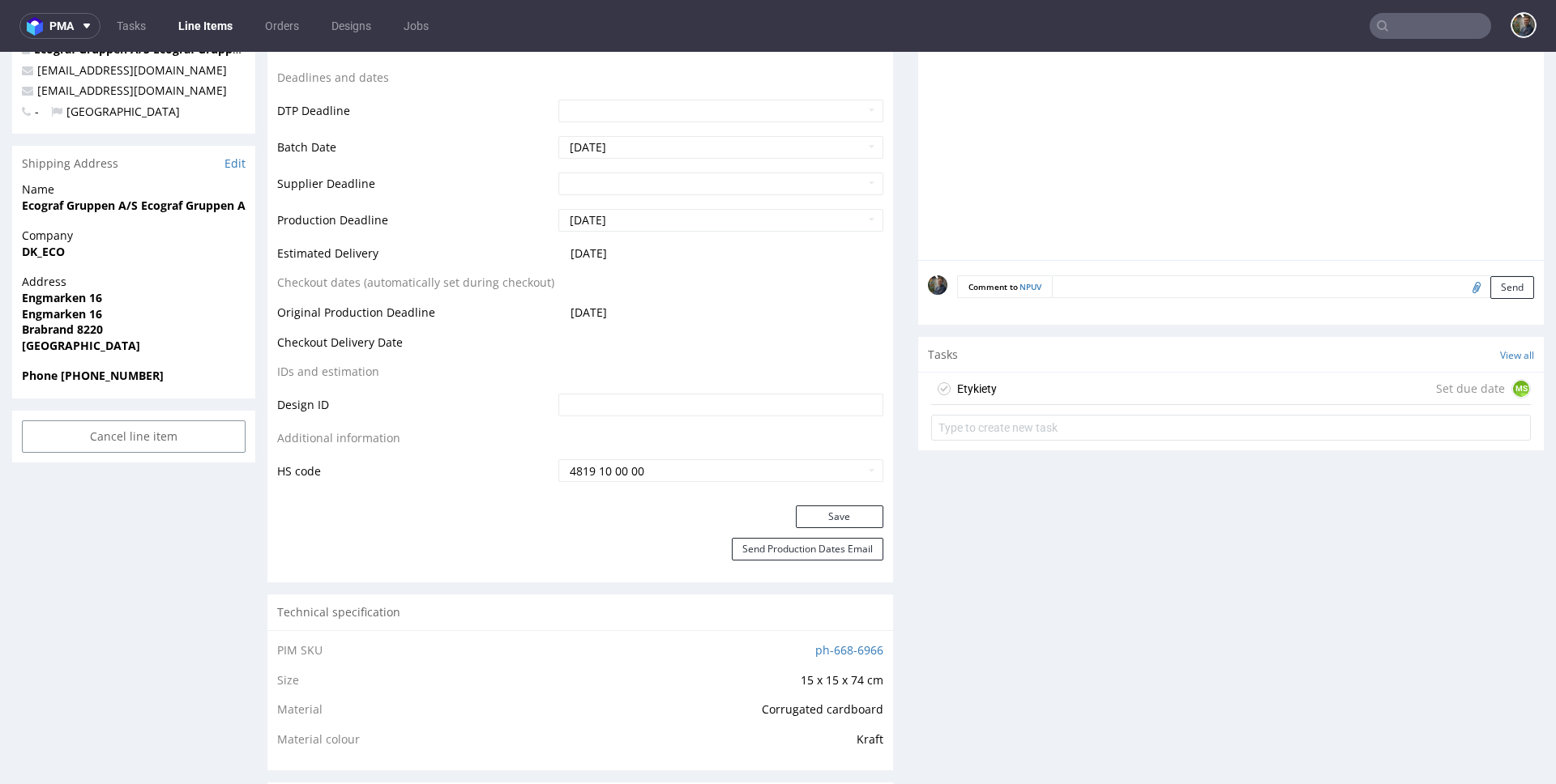
scroll to position [631, 0]
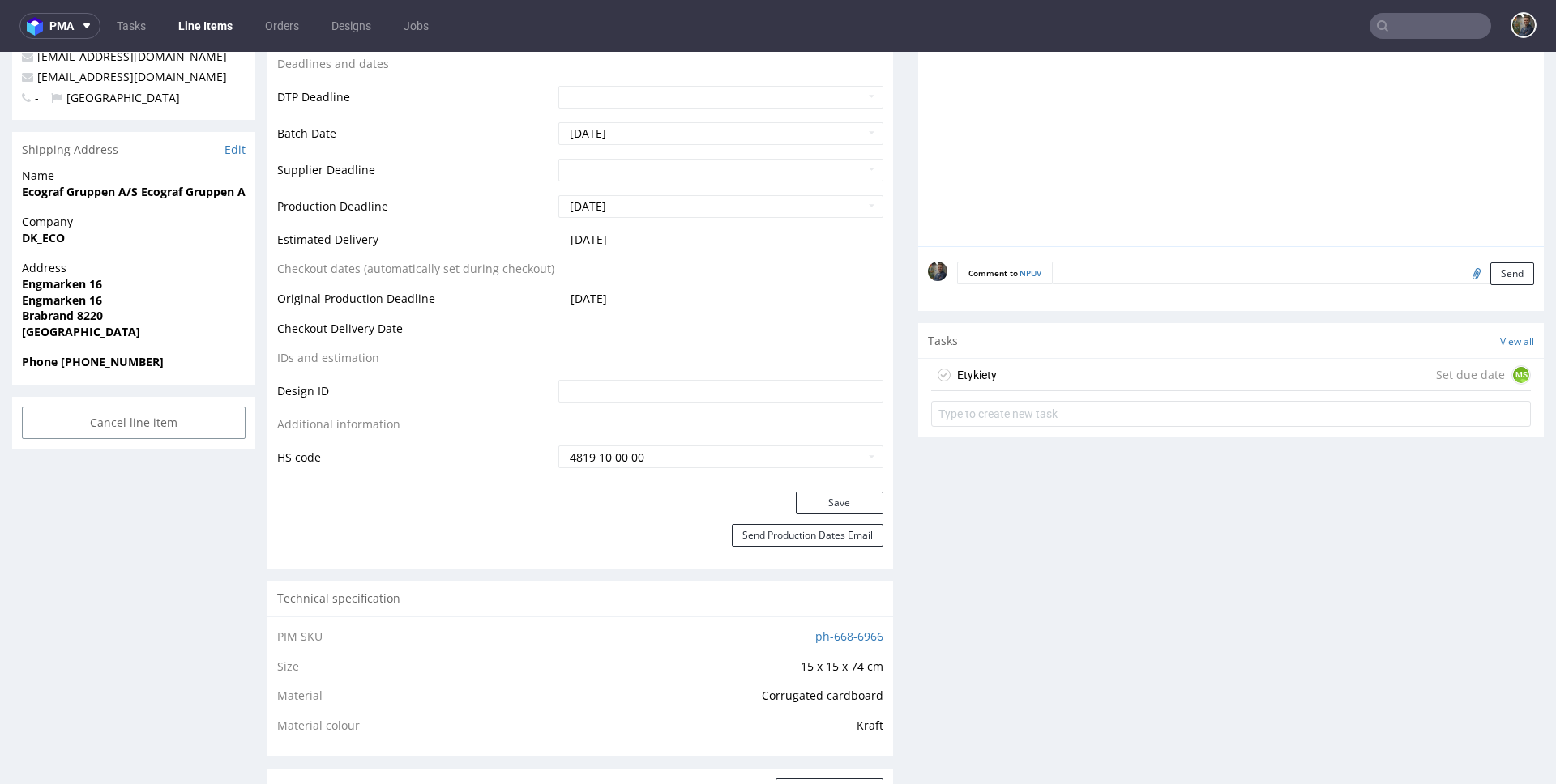
click at [991, 385] on div "Etykiety Set due date MS" at bounding box center [1230, 375] width 599 height 32
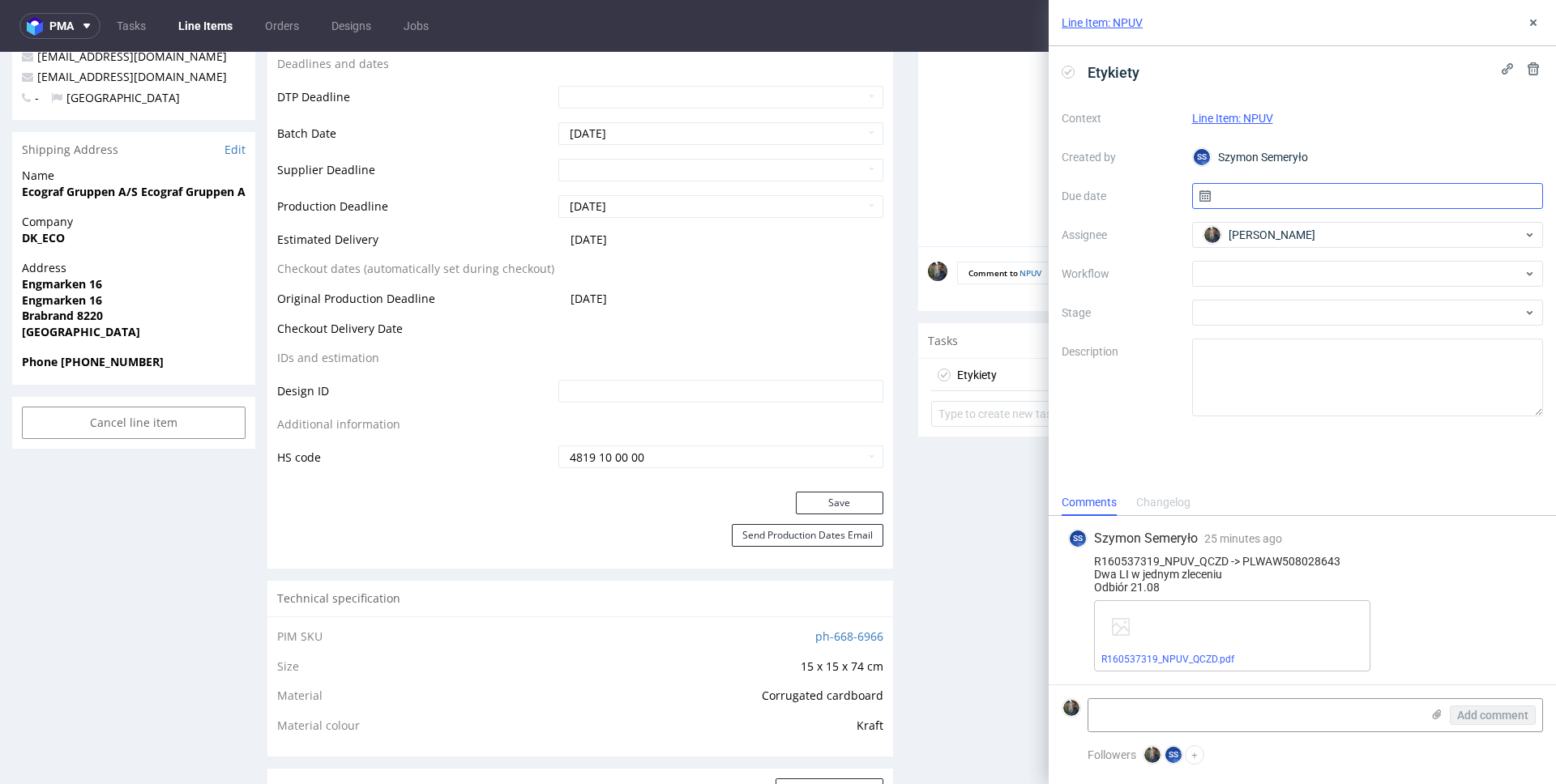
click at [1252, 197] on input "text" at bounding box center [1368, 196] width 352 height 26
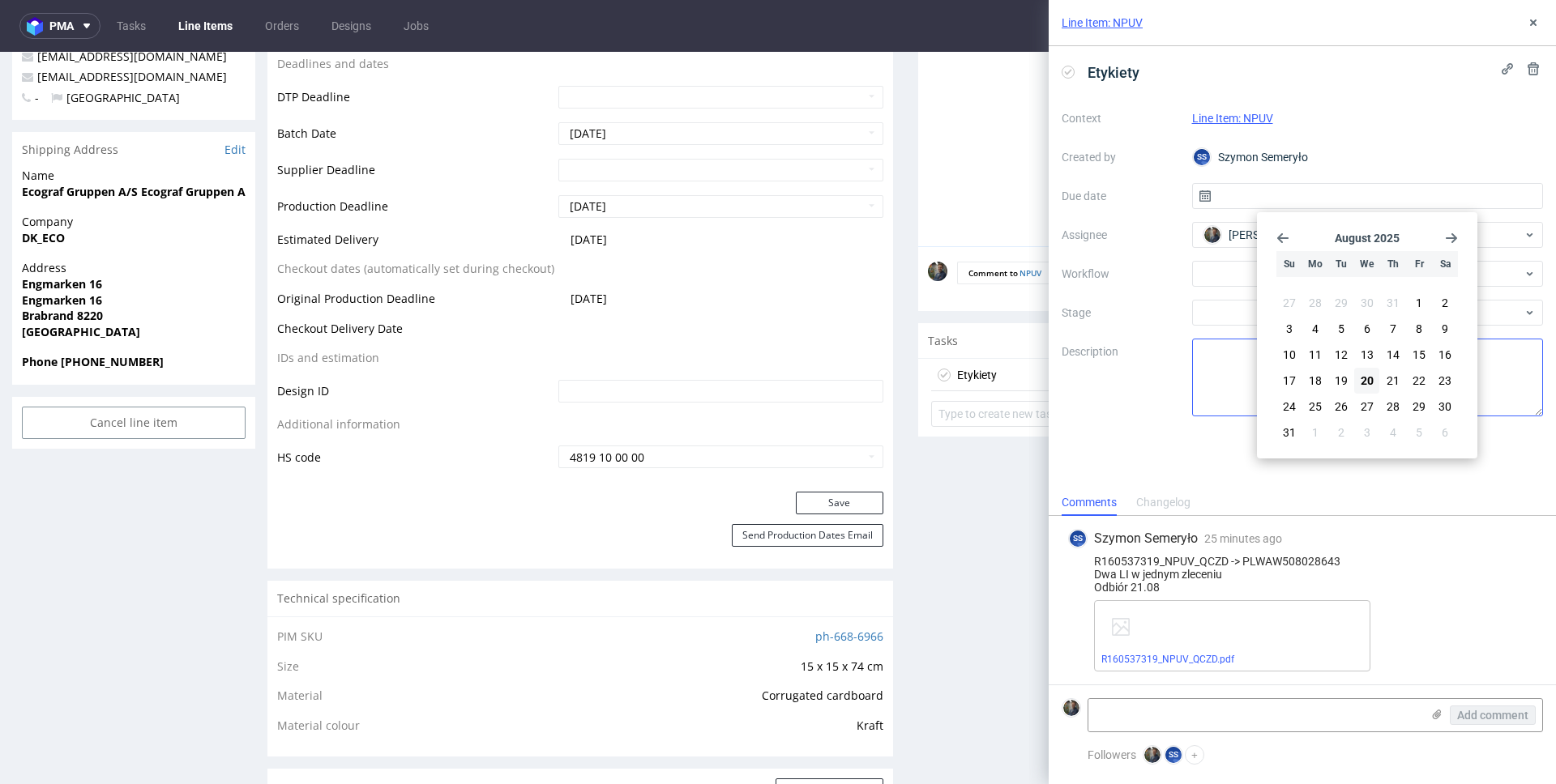
click at [1364, 391] on button "20" at bounding box center [1366, 380] width 25 height 26
type input "[DATE]"
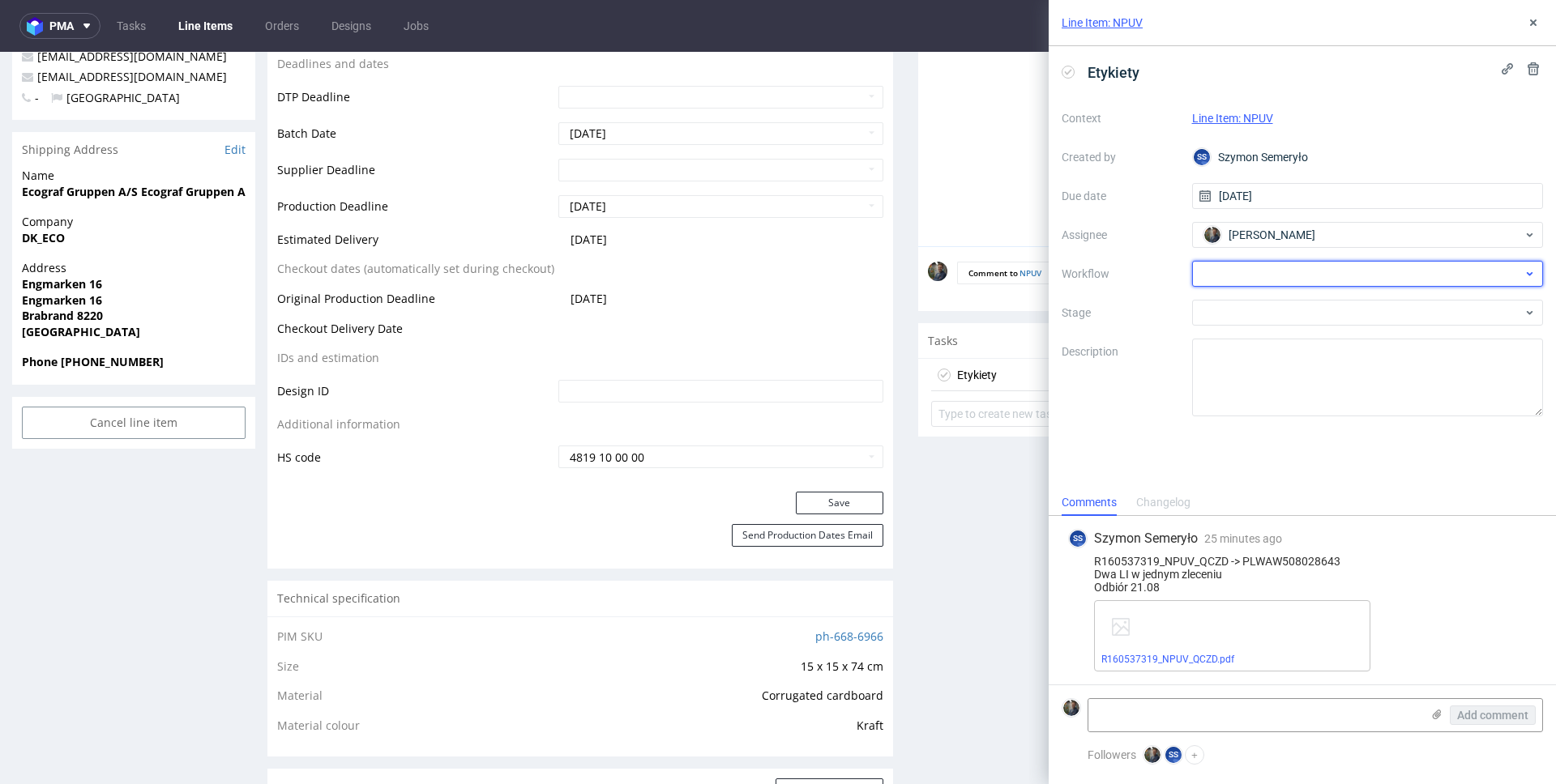
click at [1273, 268] on div at bounding box center [1368, 274] width 352 height 26
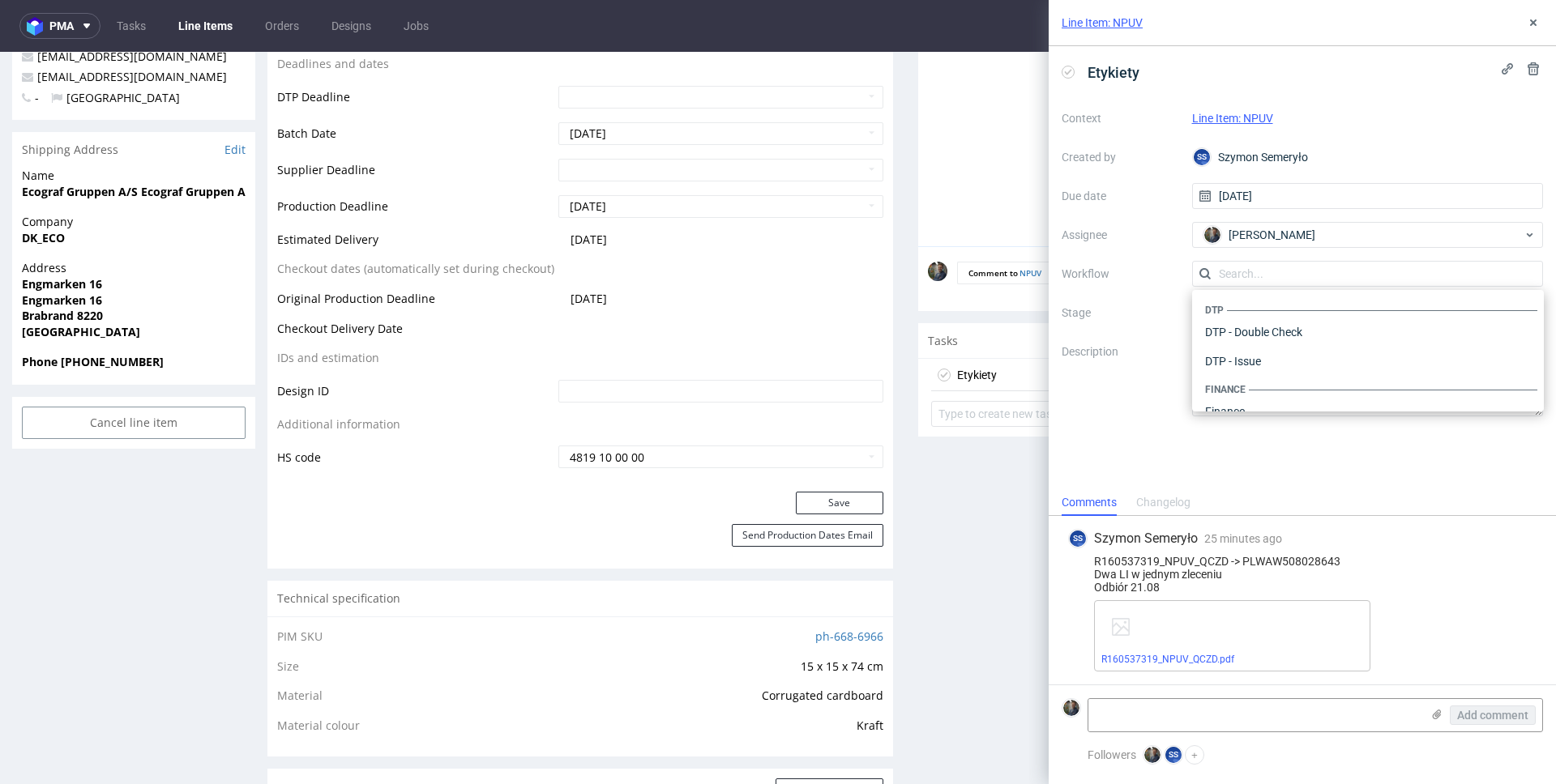
scroll to position [996, 0]
click at [1256, 382] on div "Warehouse - Shipping" at bounding box center [1368, 391] width 339 height 30
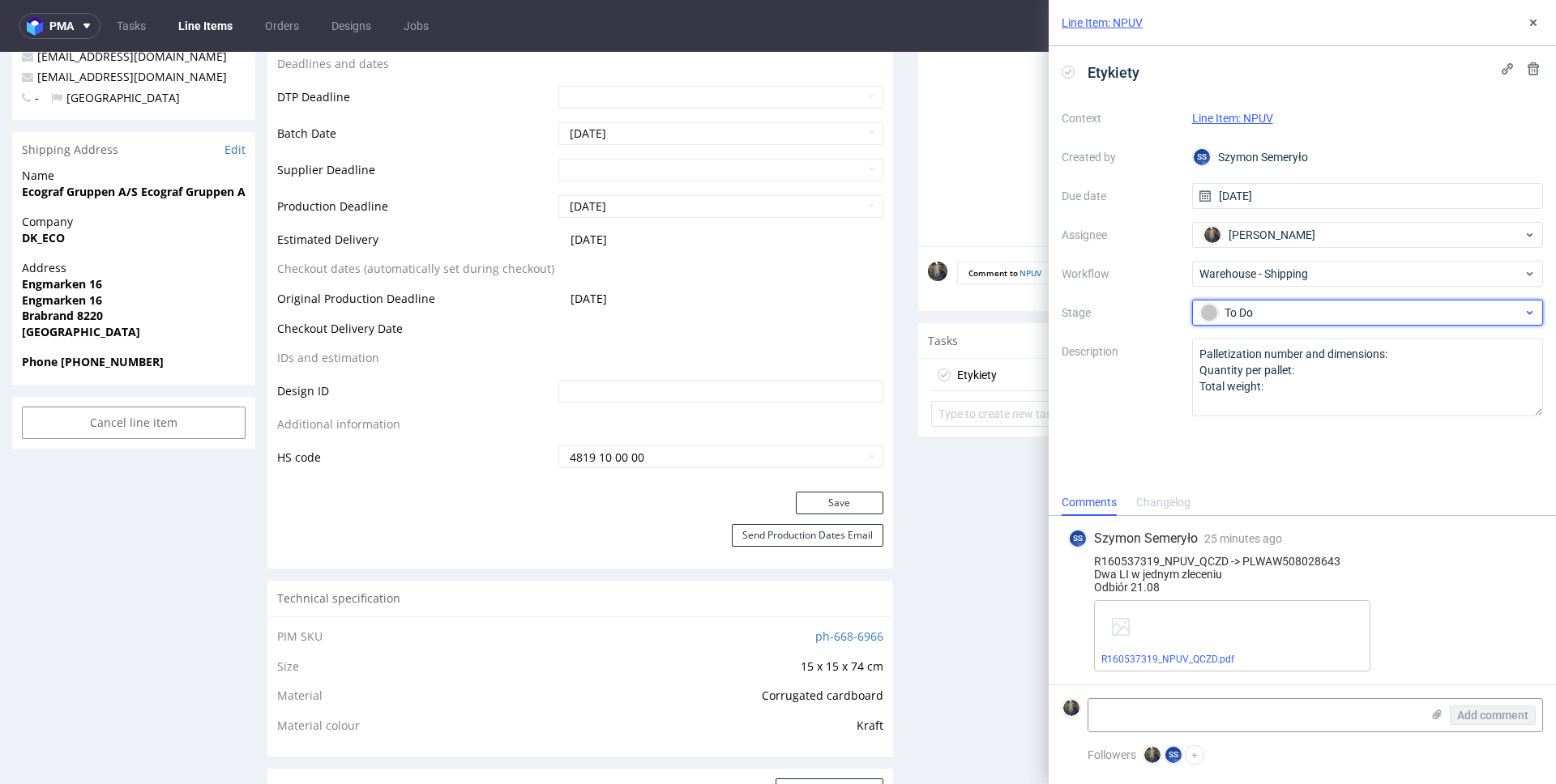
click at [1259, 315] on div "To Do" at bounding box center [1360, 312] width 322 height 18
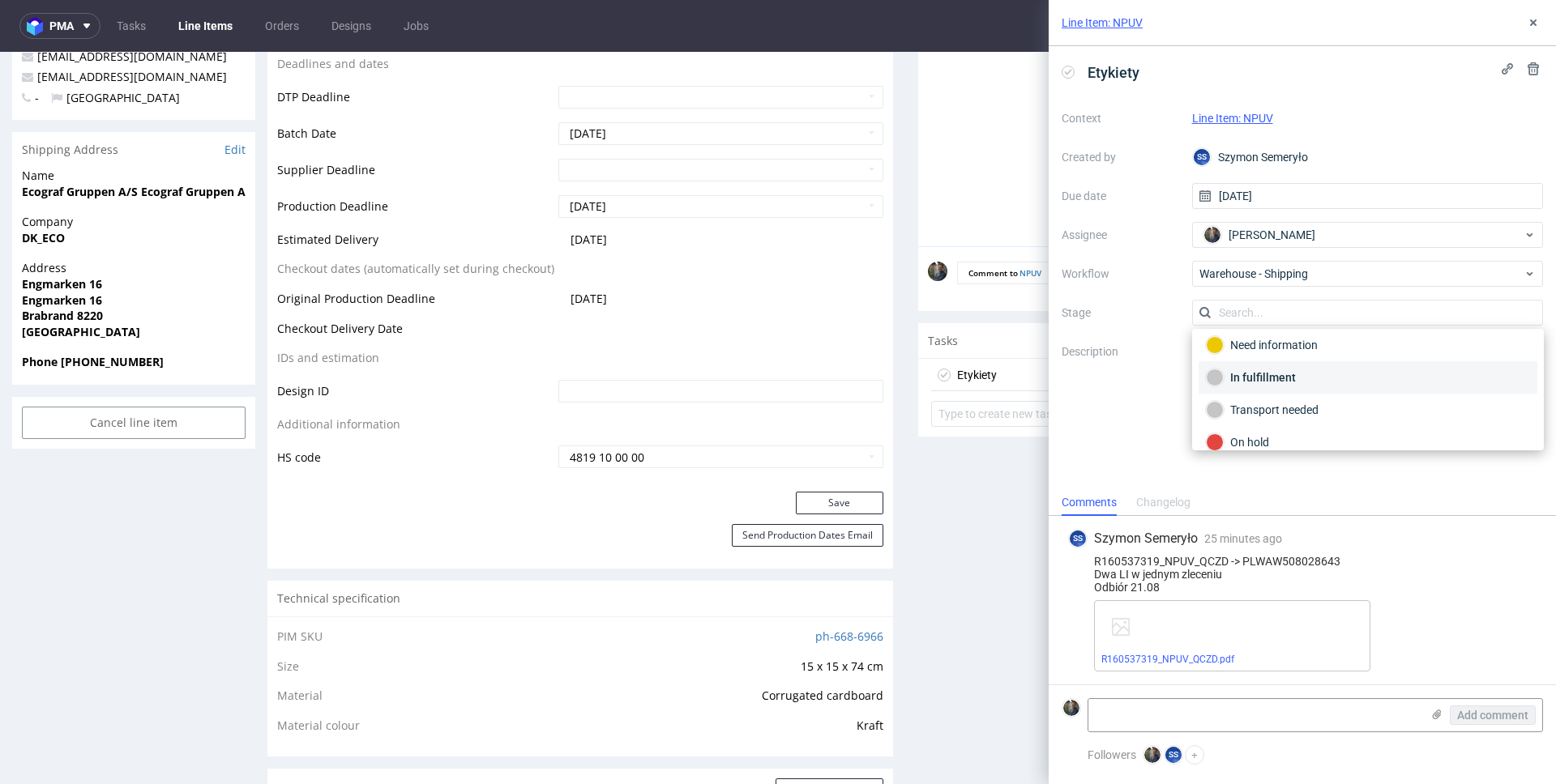
scroll to position [86, 0]
click at [1267, 430] on div "Completed" at bounding box center [1368, 428] width 324 height 18
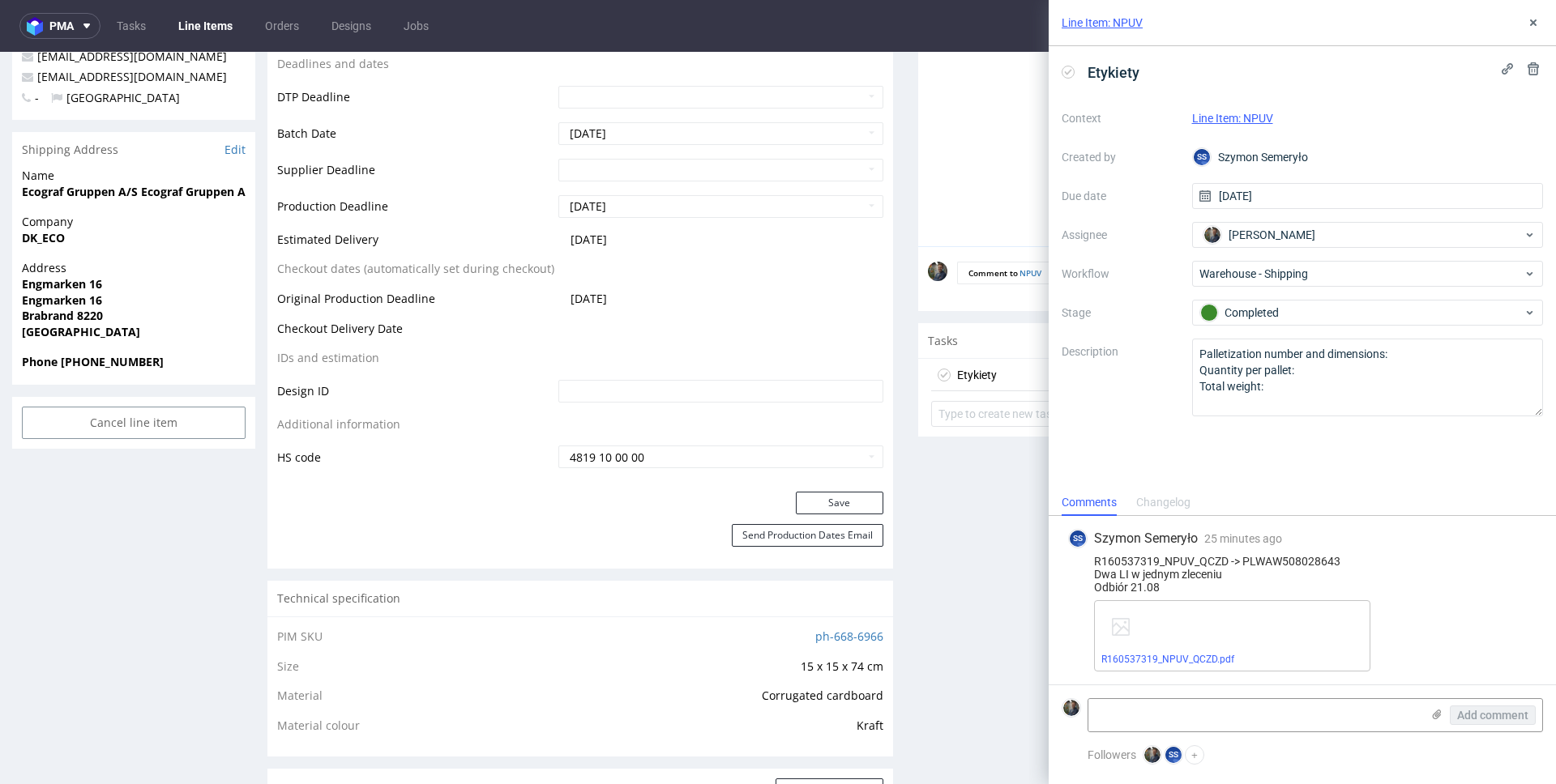
click at [1245, 443] on div "Etykiety Context Line Item: NPUV Created by SS Szymon Semeryło Due date 20/08/2…" at bounding box center [1301, 268] width 507 height 443
click at [1180, 656] on link "R160537319_NPUV_QCZD.pdf" at bounding box center [1167, 659] width 133 height 11
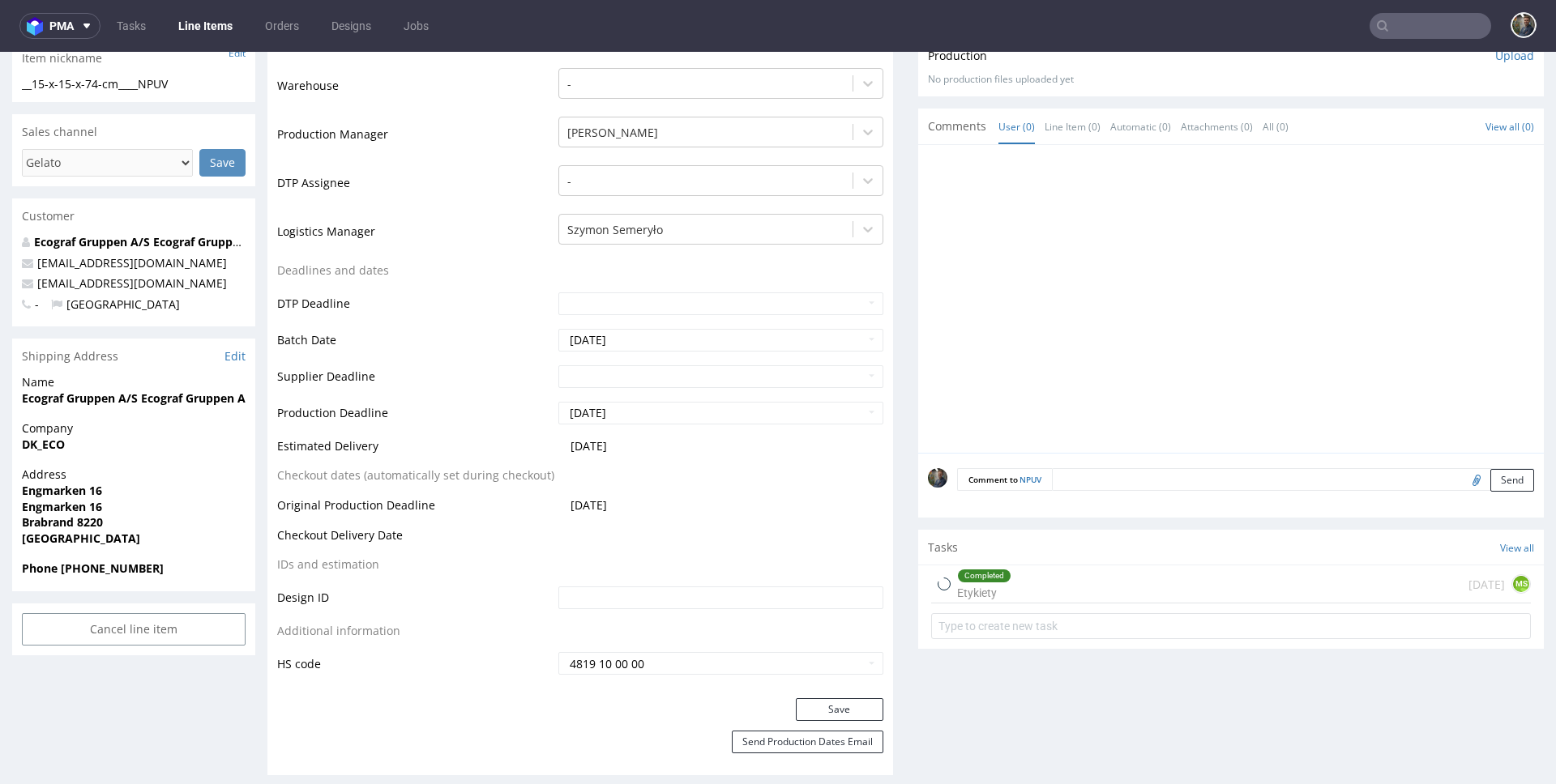
scroll to position [796, 0]
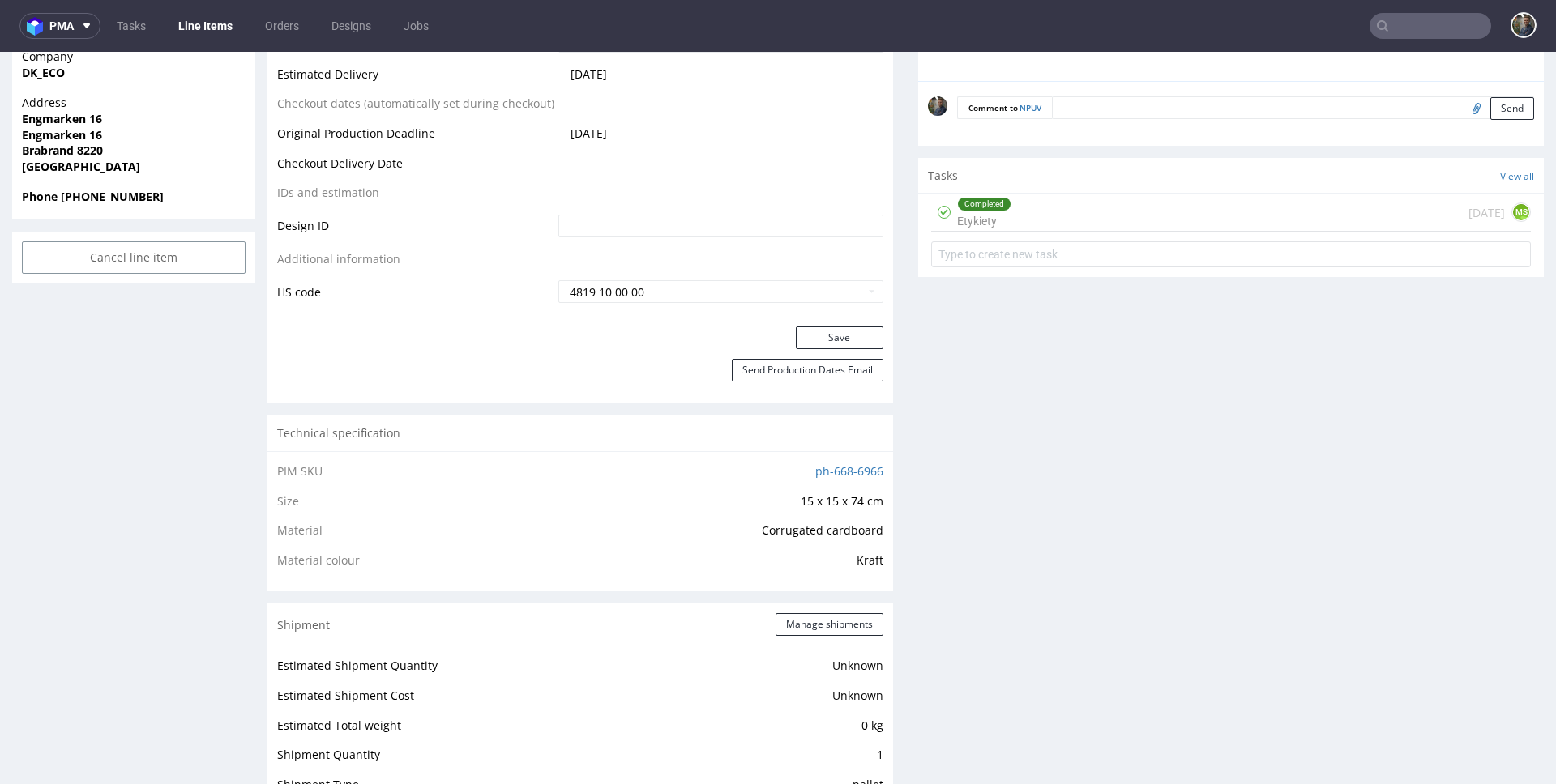
click at [1058, 213] on div "Completed Etykiety [DATE] MS" at bounding box center [1230, 212] width 599 height 38
